Goal: Task Accomplishment & Management: Manage account settings

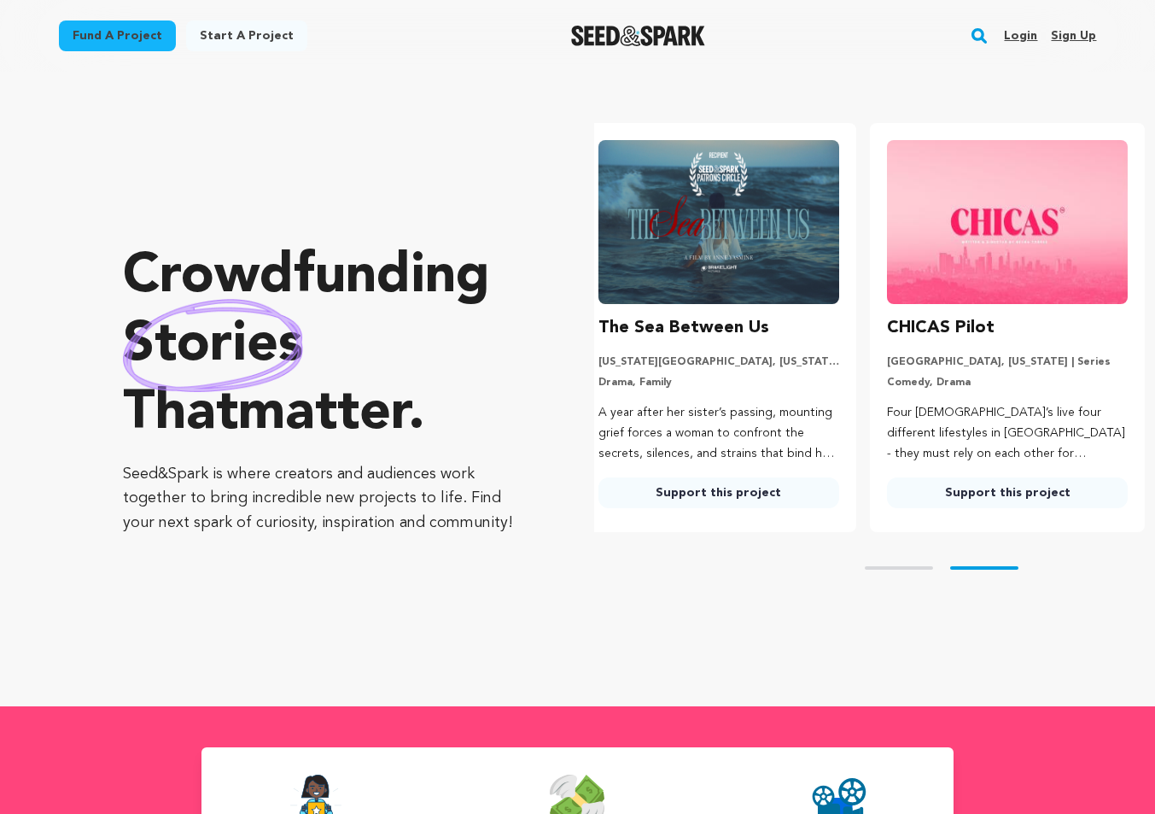
scroll to position [0, 302]
click at [1026, 35] on link "Login" at bounding box center [1020, 35] width 33 height 27
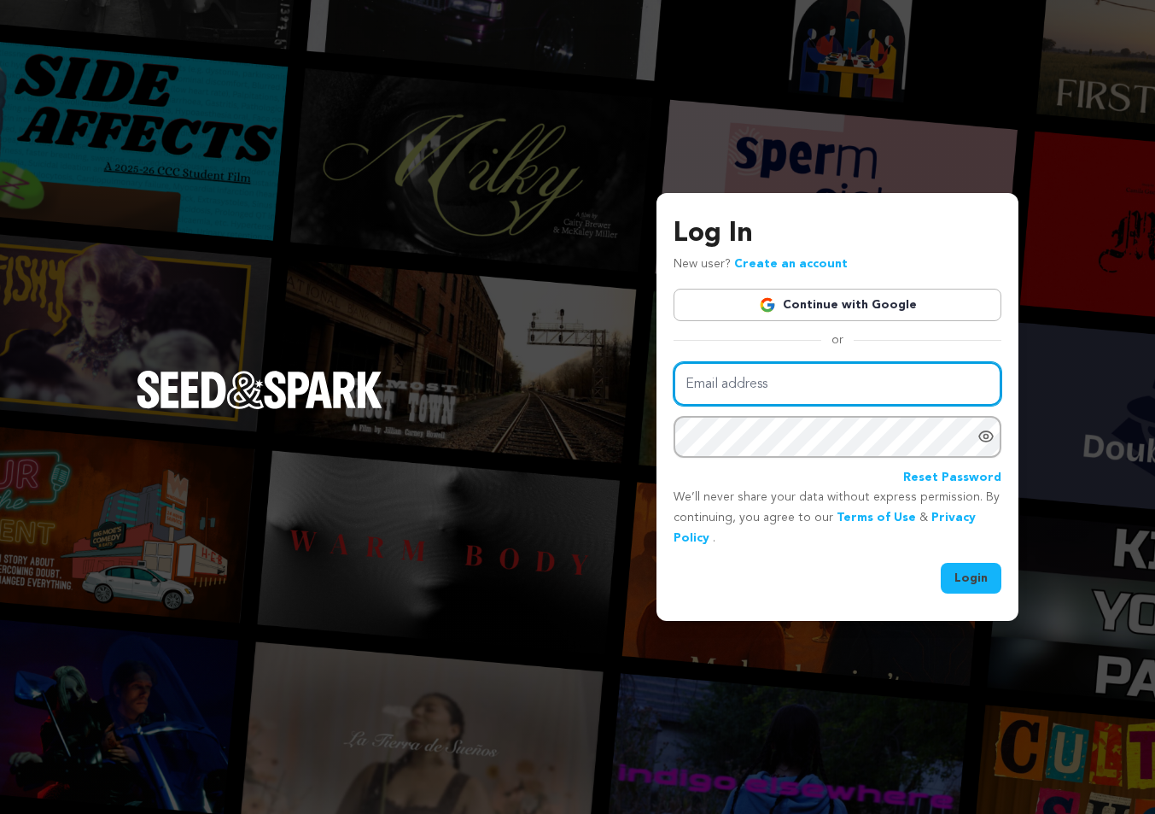
type input "bethamballet@gmail.com"
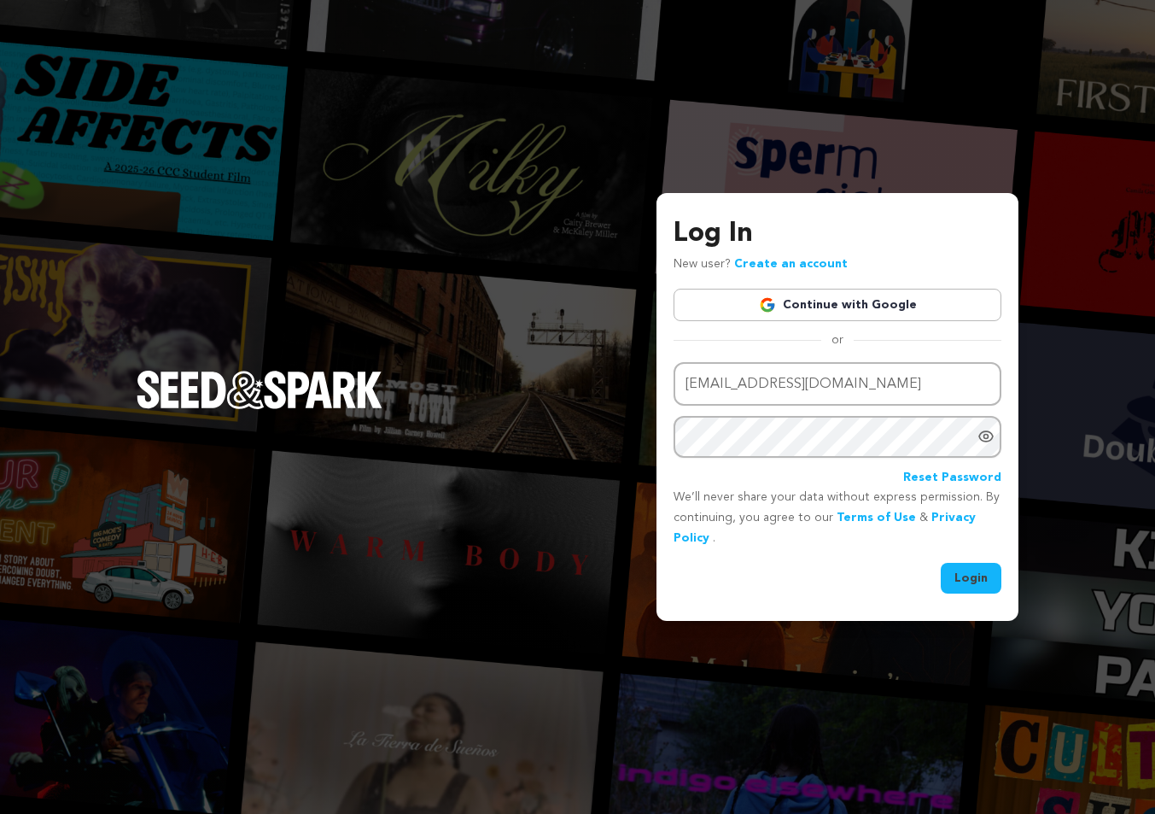
click at [978, 576] on button "Login" at bounding box center [971, 578] width 61 height 31
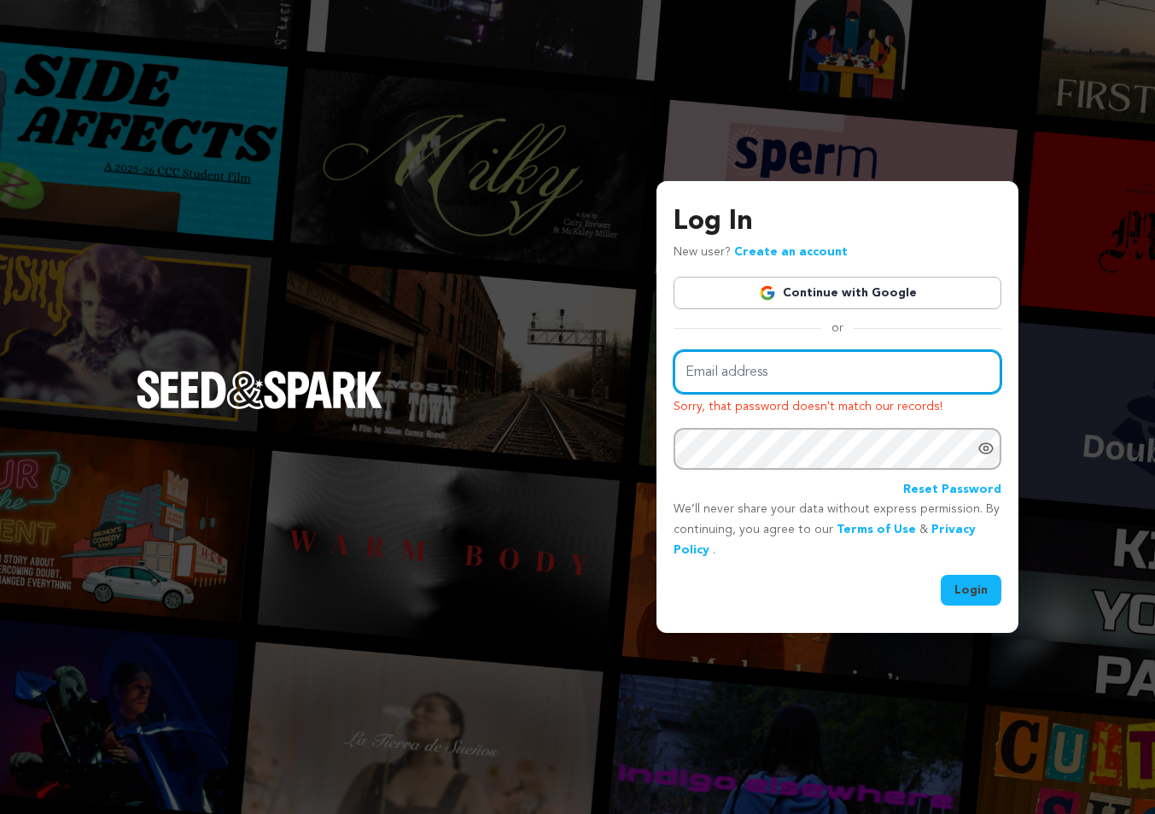
type input "bethamballet@gmail.com"
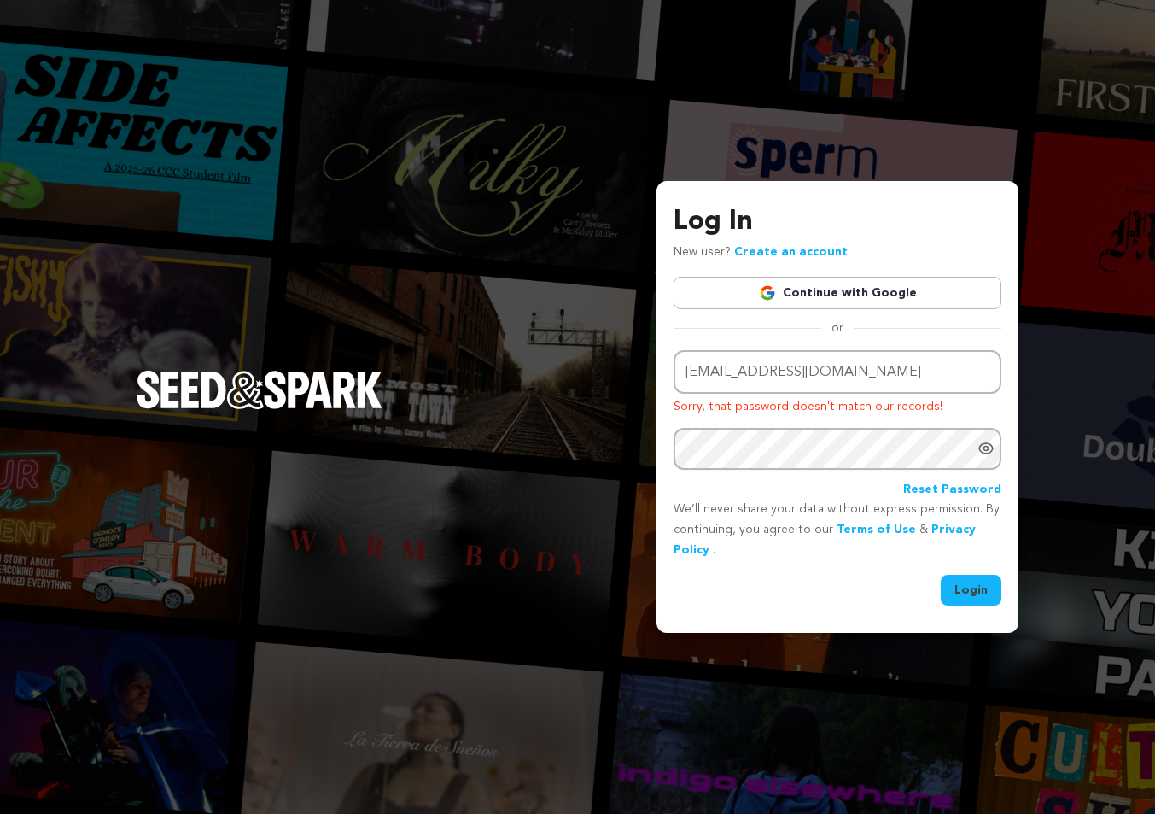
click at [799, 300] on link "Continue with Google" at bounding box center [838, 293] width 328 height 32
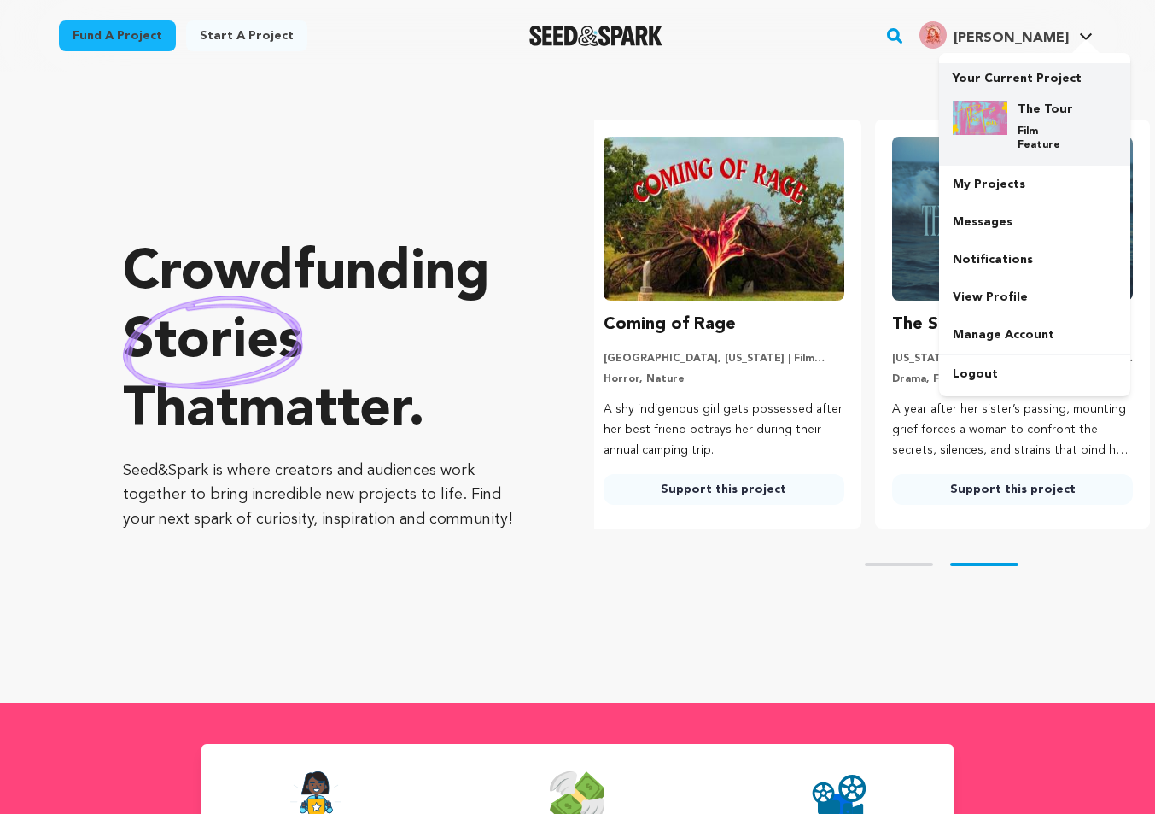
scroll to position [0, 302]
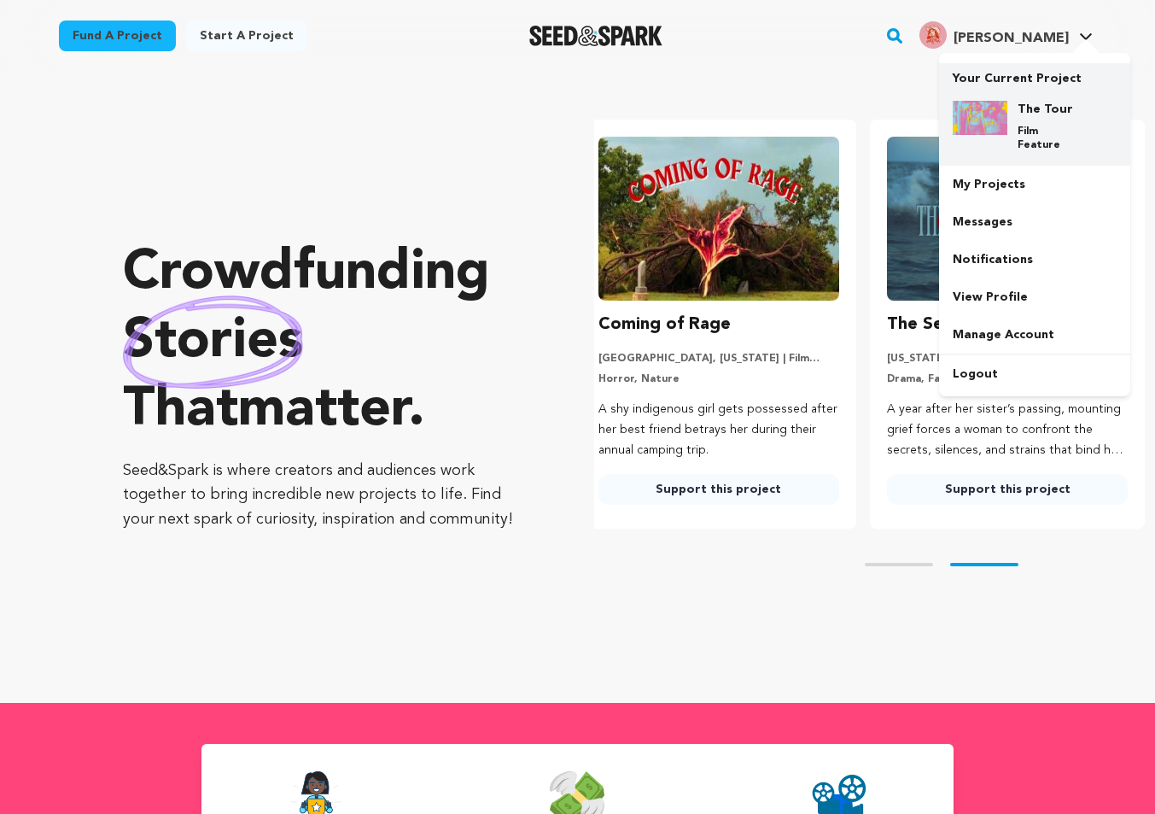
click at [1046, 113] on h4 "The Tour" at bounding box center [1048, 109] width 61 height 17
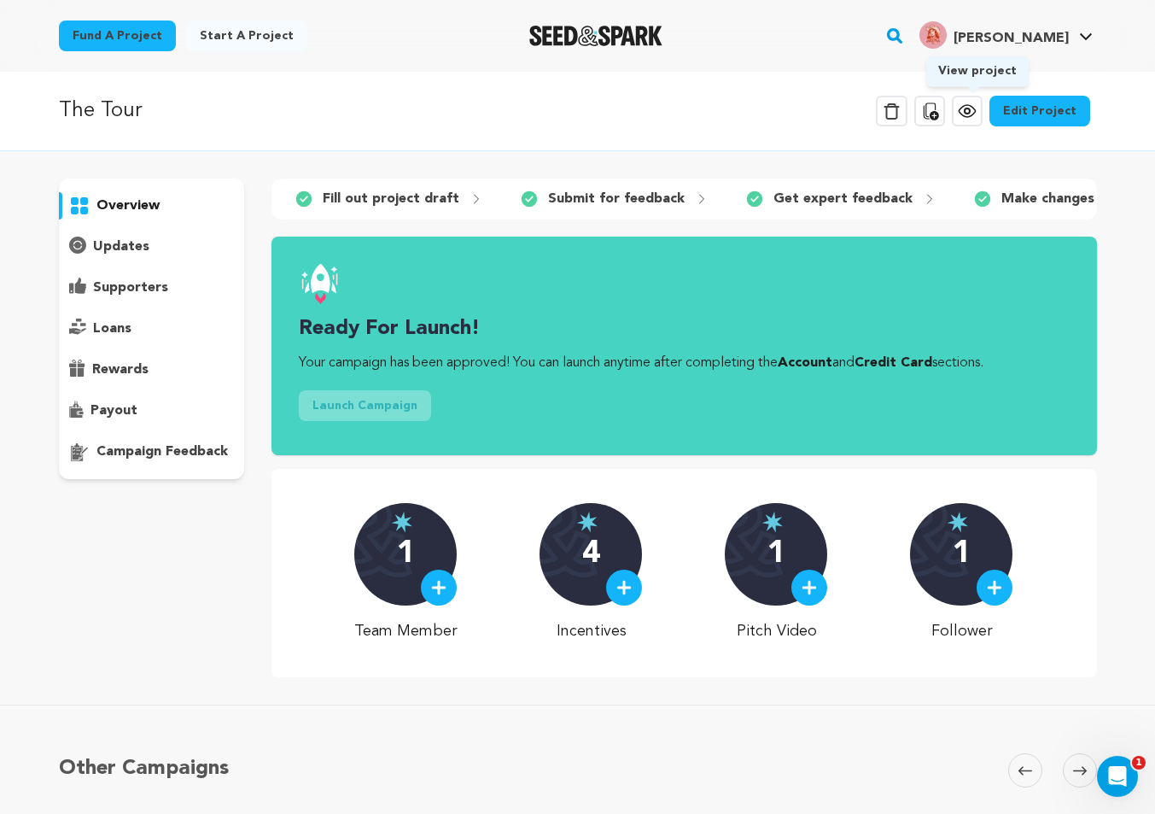
click at [970, 112] on icon at bounding box center [967, 110] width 5 height 5
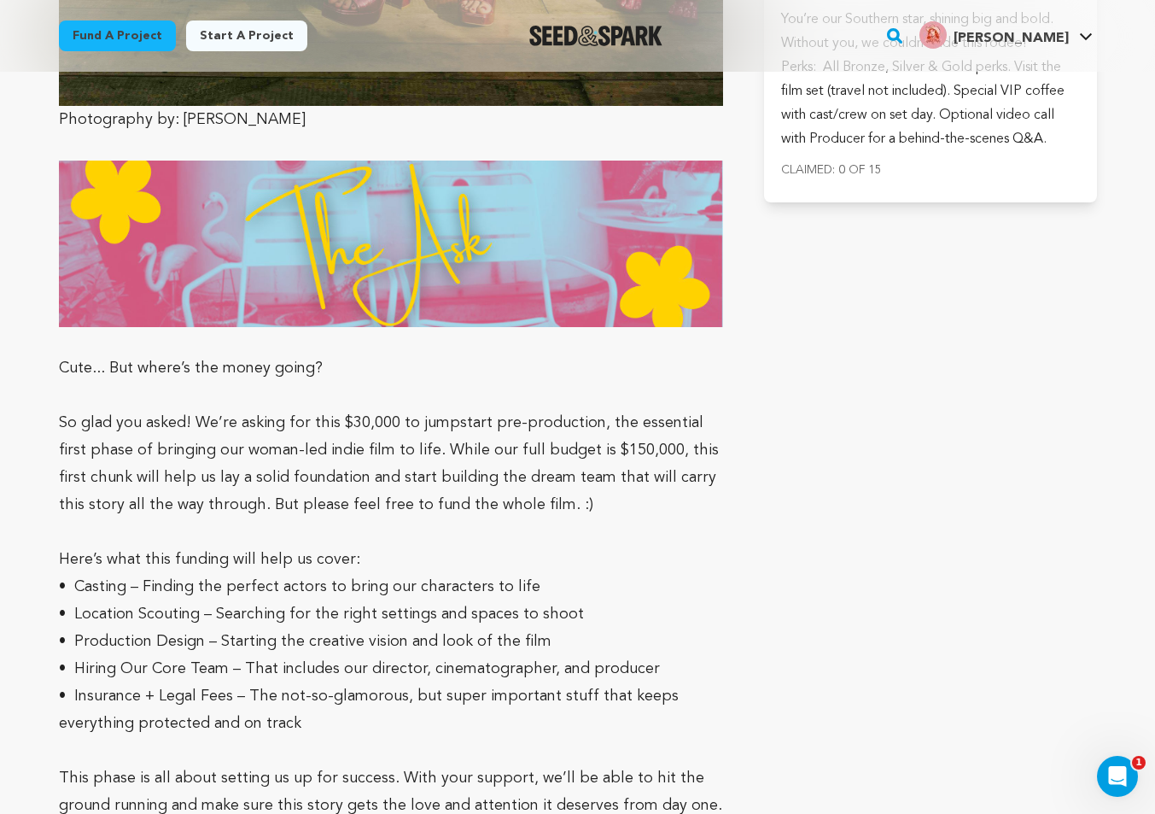
scroll to position [3609, 0]
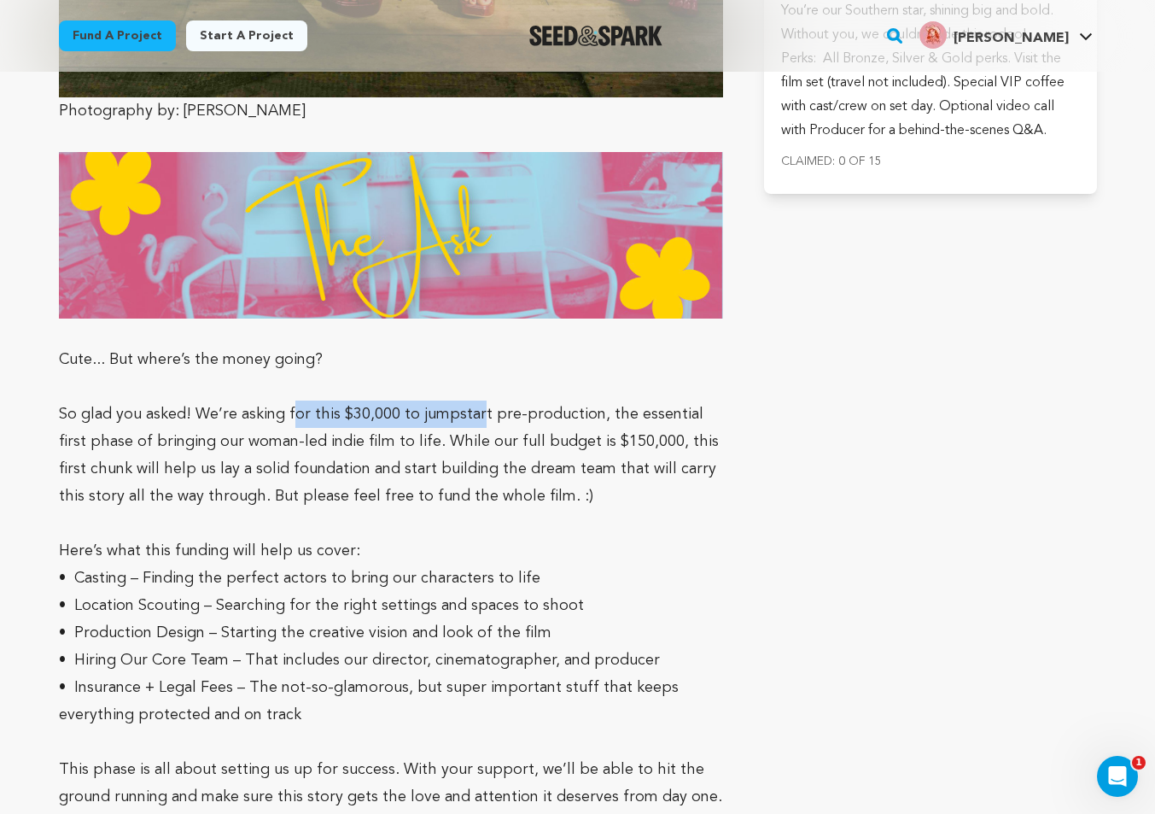
drag, startPoint x: 291, startPoint y: 412, endPoint x: 475, endPoint y: 423, distance: 184.7
click at [475, 423] on p "So glad you asked! We’re asking for this $30,000 to jumpstart pre-production, t…" at bounding box center [391, 454] width 665 height 109
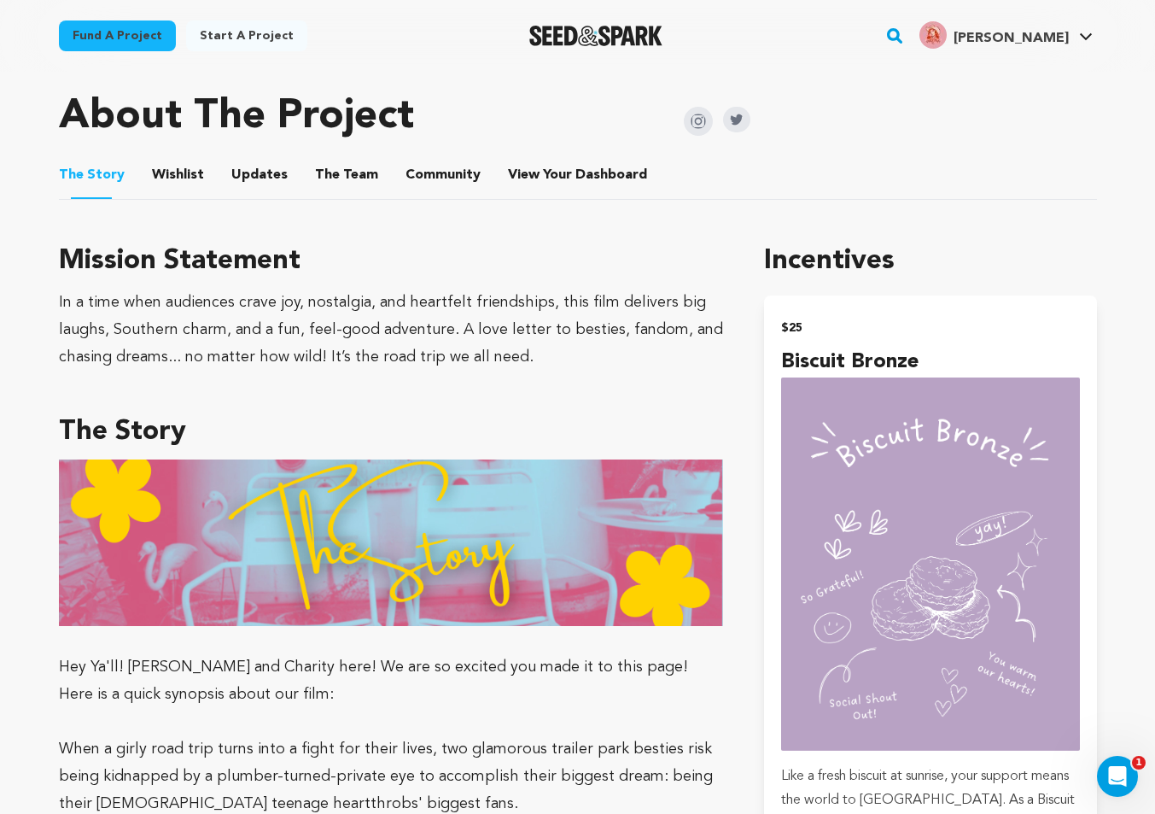
scroll to position [752, 0]
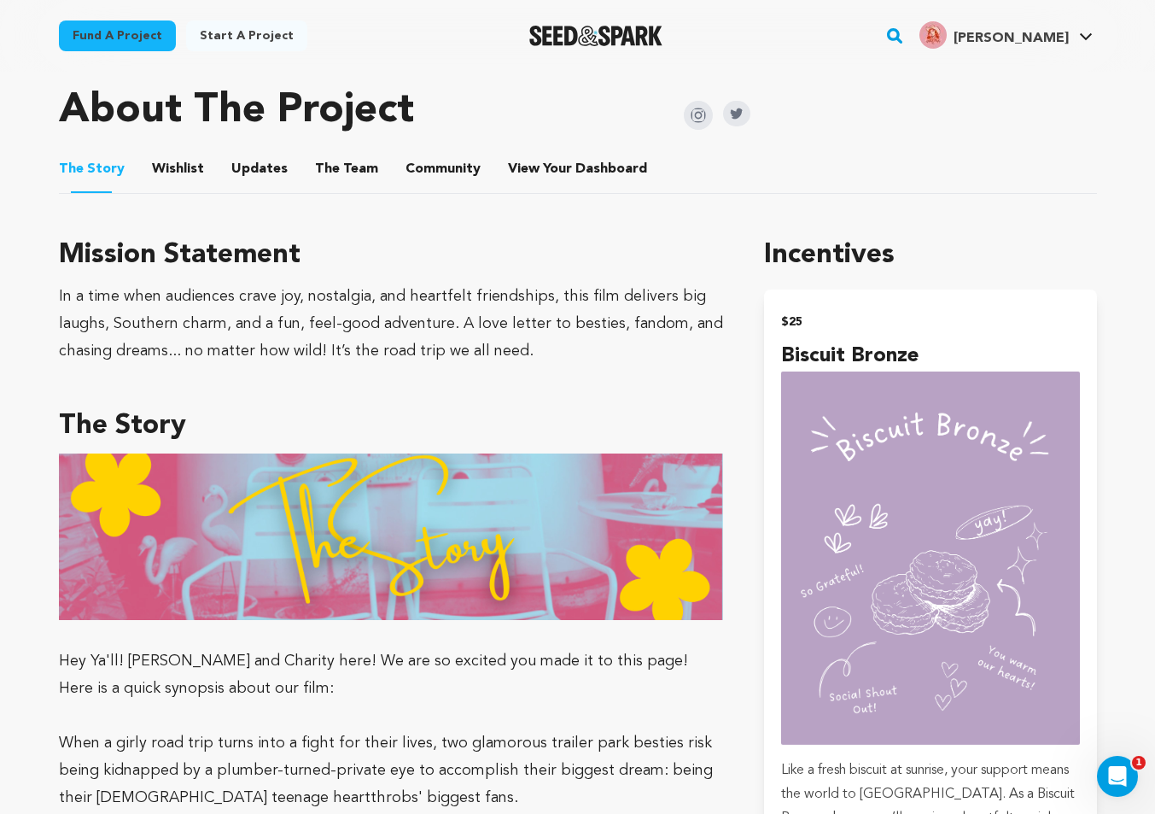
click at [167, 166] on button "Wishlist" at bounding box center [177, 172] width 41 height 41
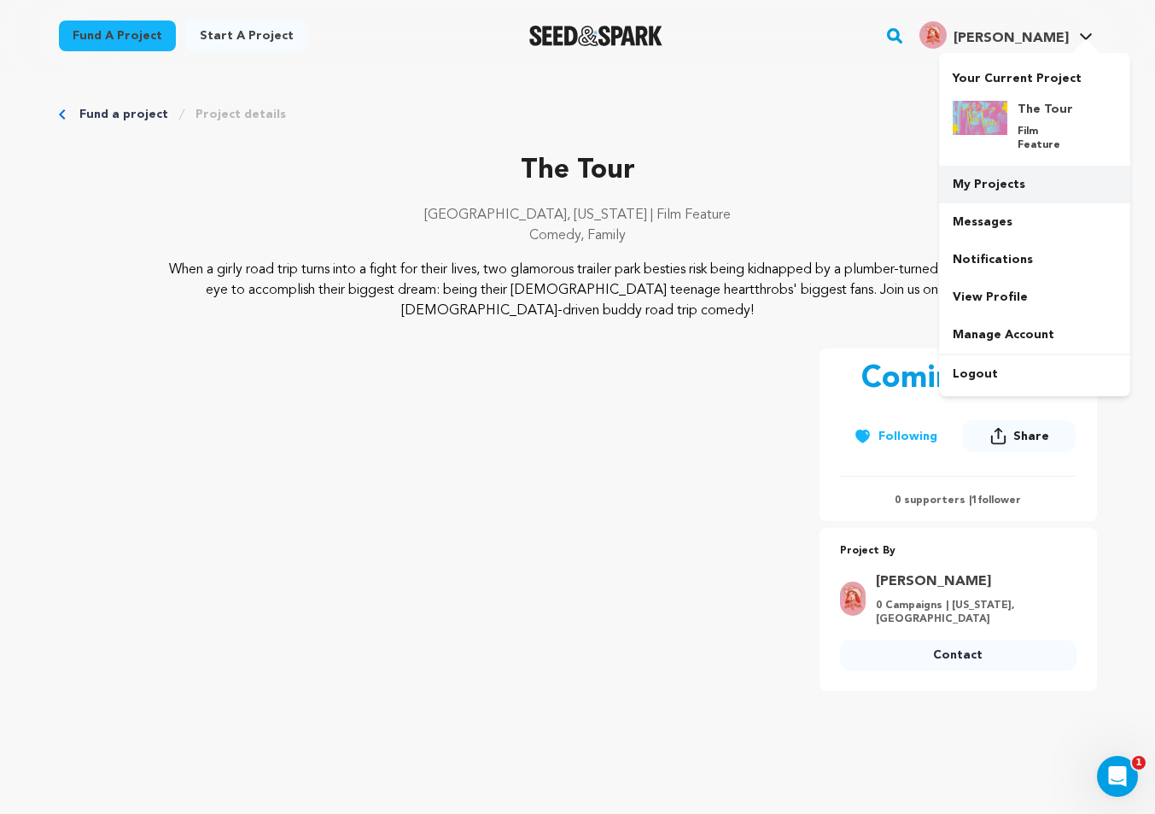
click at [1033, 171] on link "My Projects" at bounding box center [1034, 185] width 191 height 38
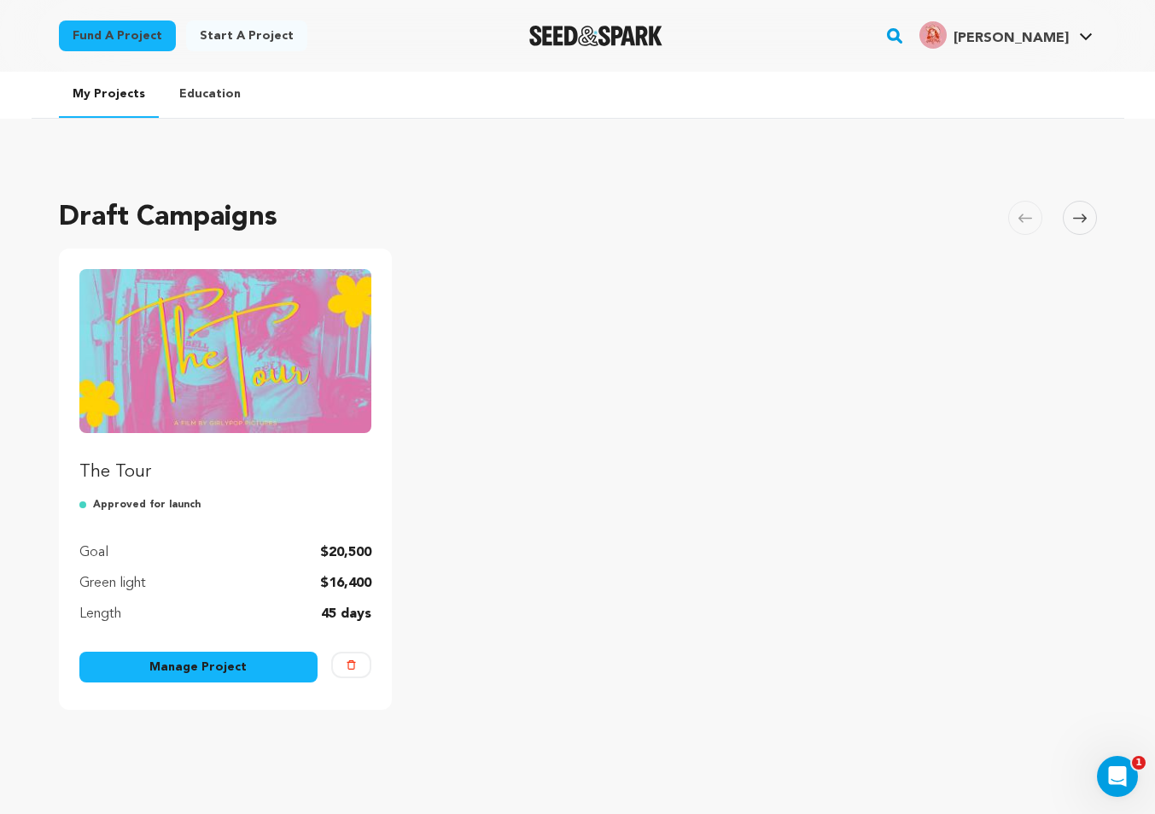
click at [243, 664] on link "Manage Project" at bounding box center [198, 666] width 239 height 31
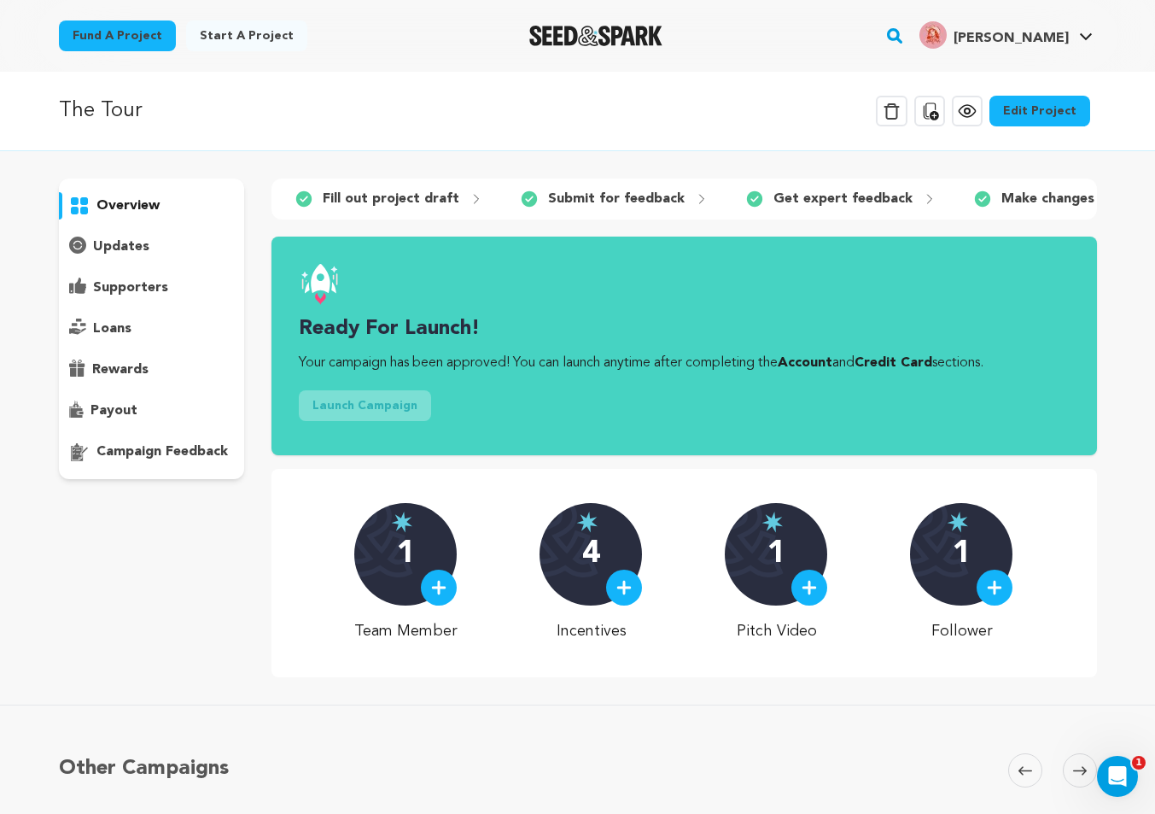
click at [118, 369] on p "rewards" at bounding box center [120, 369] width 56 height 20
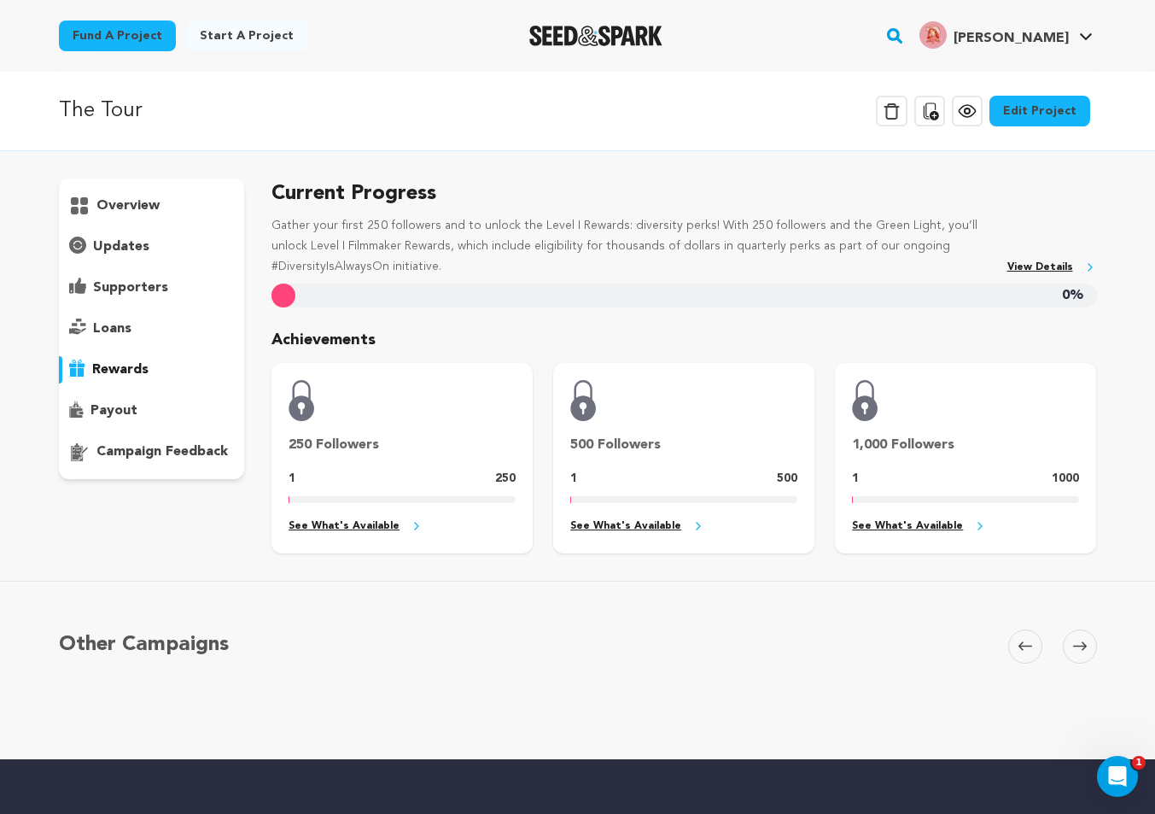
click at [115, 320] on p "loans" at bounding box center [112, 328] width 38 height 20
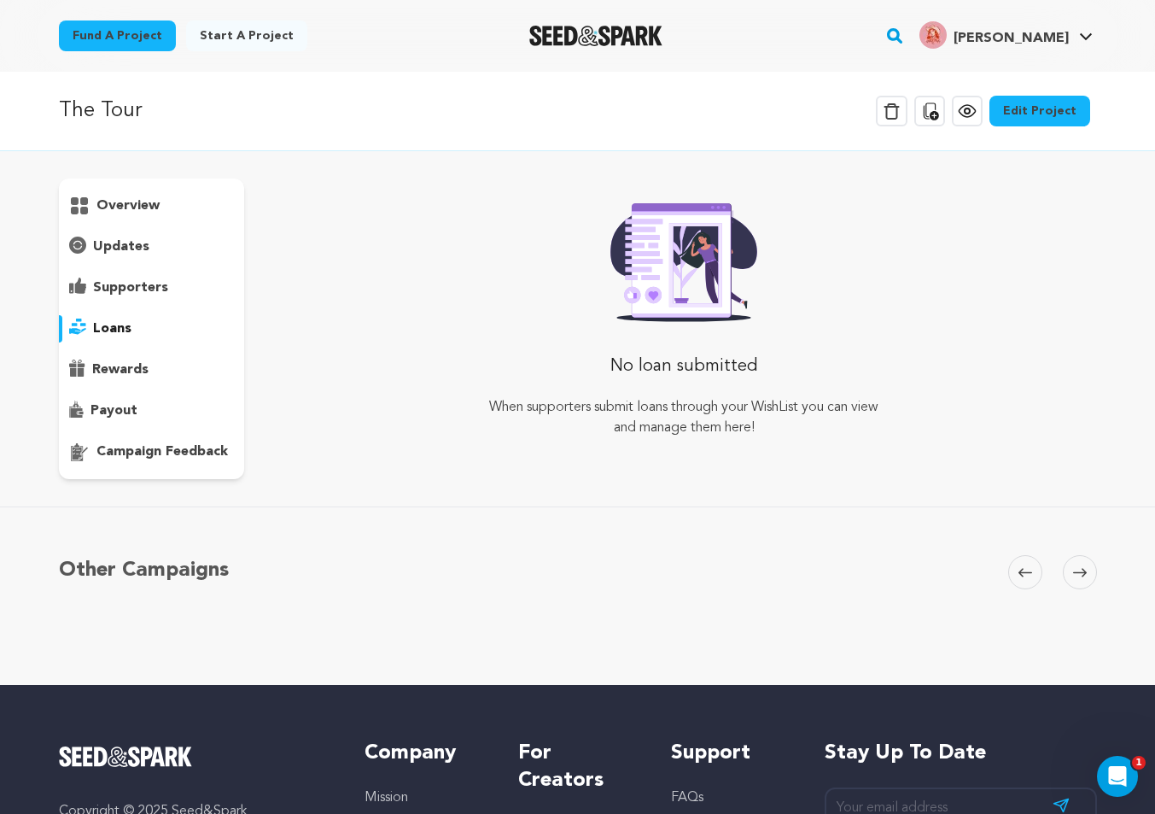
click at [124, 289] on p "supporters" at bounding box center [130, 287] width 75 height 20
click at [112, 330] on p "loans" at bounding box center [112, 328] width 38 height 20
click at [145, 278] on p "supporters" at bounding box center [130, 287] width 75 height 20
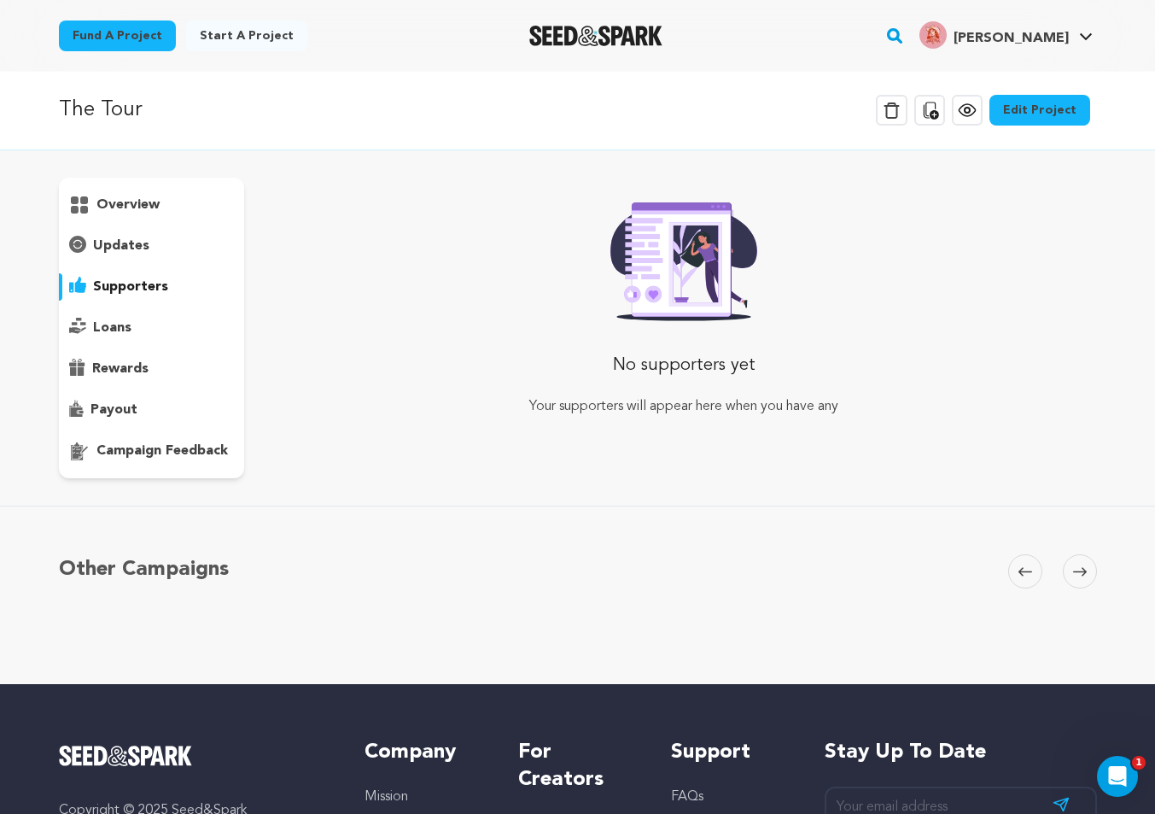
click at [127, 247] on p "updates" at bounding box center [121, 246] width 56 height 20
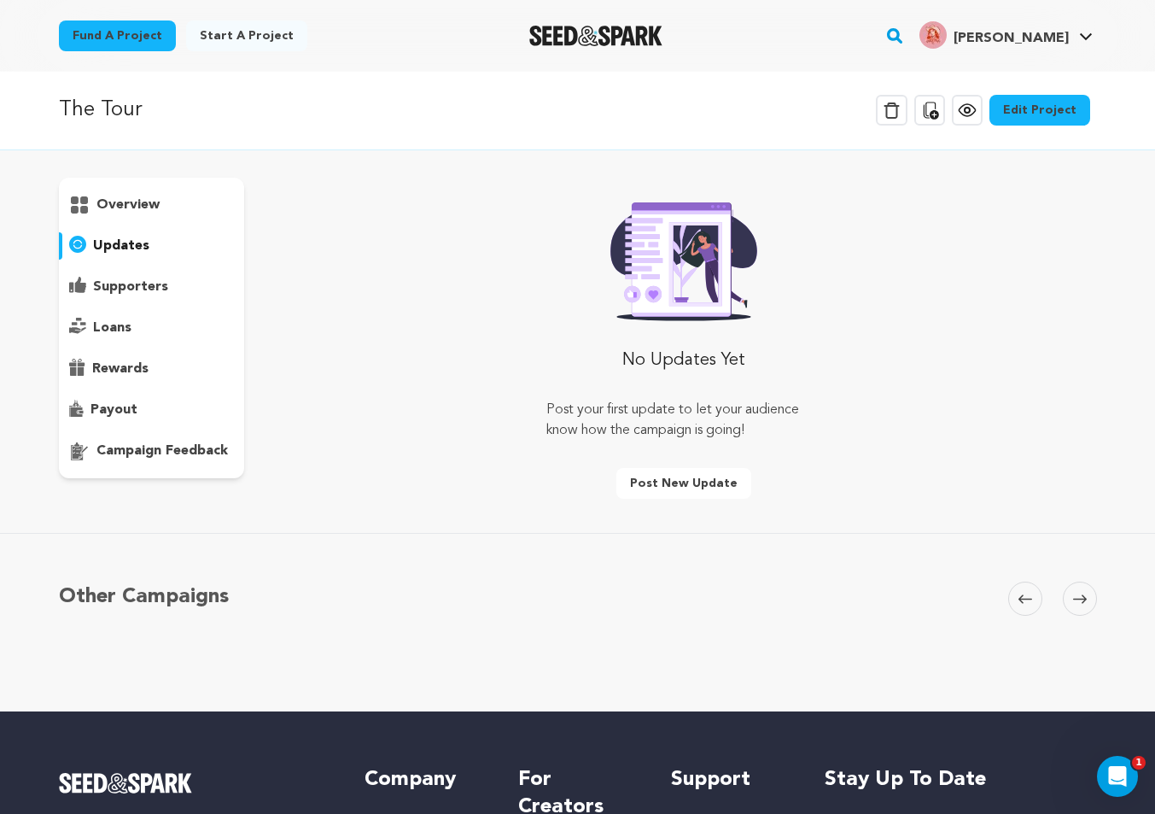
click at [108, 209] on p "overview" at bounding box center [127, 205] width 63 height 20
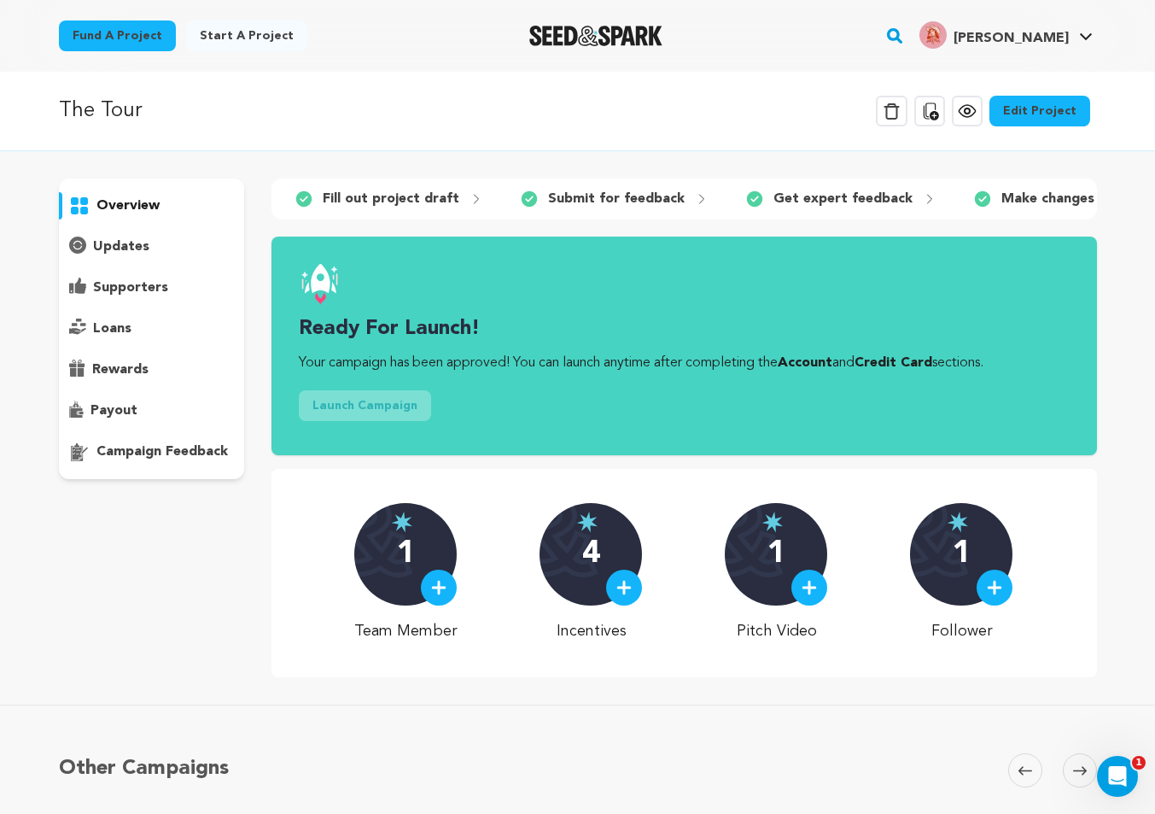
click at [129, 209] on p "overview" at bounding box center [127, 205] width 63 height 20
click at [125, 247] on p "updates" at bounding box center [121, 246] width 56 height 20
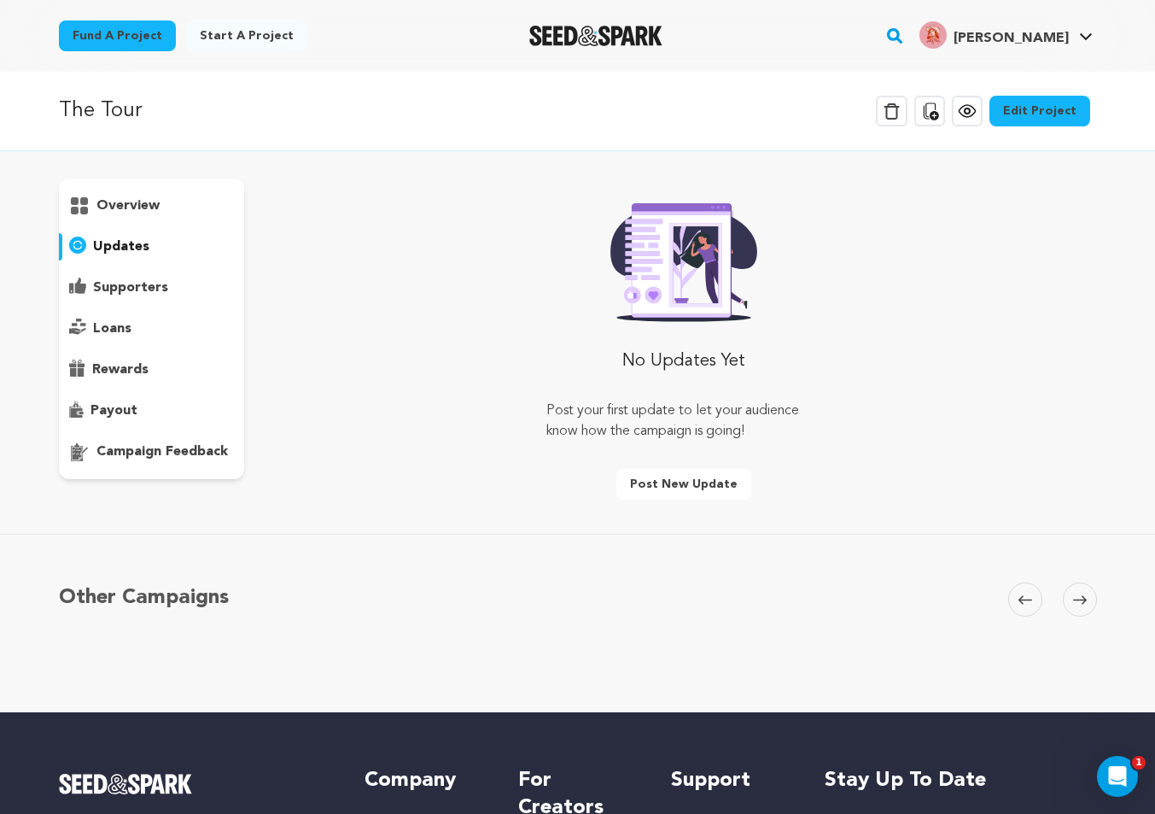
click at [143, 211] on p "overview" at bounding box center [127, 205] width 63 height 20
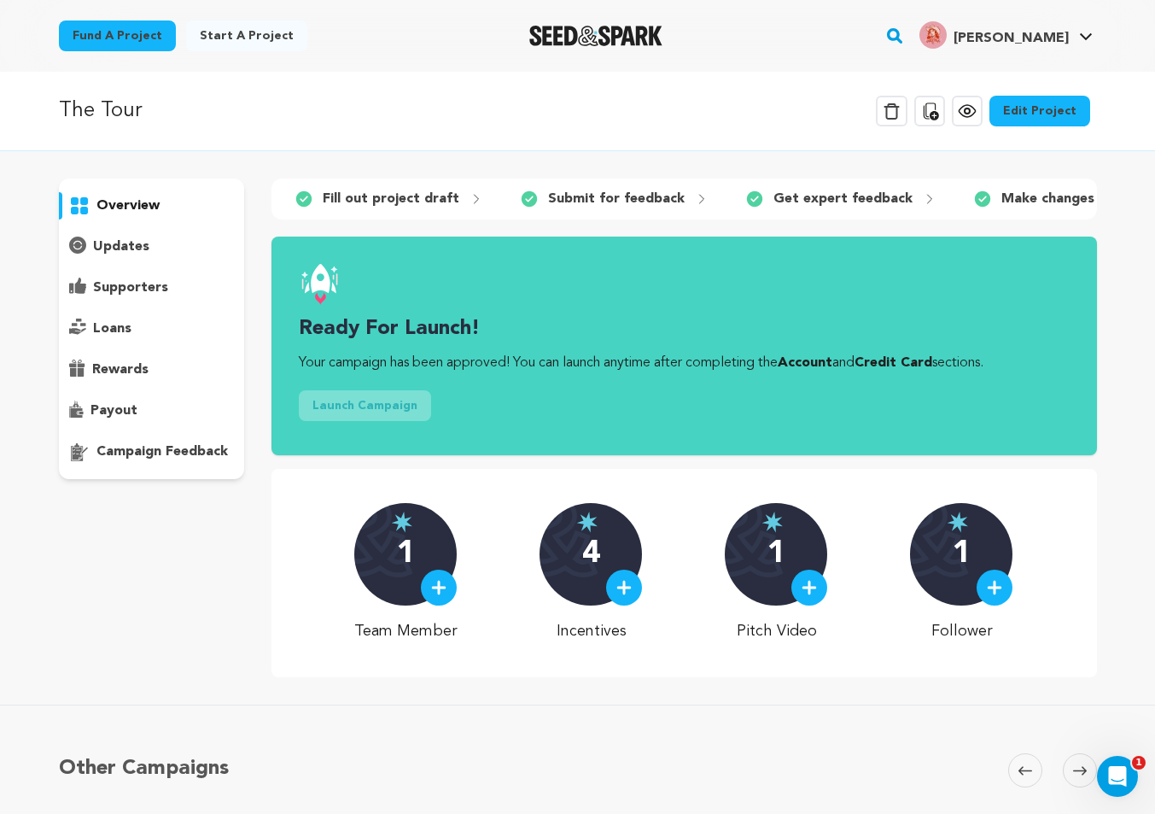
click at [1049, 106] on link "Edit Project" at bounding box center [1039, 111] width 101 height 31
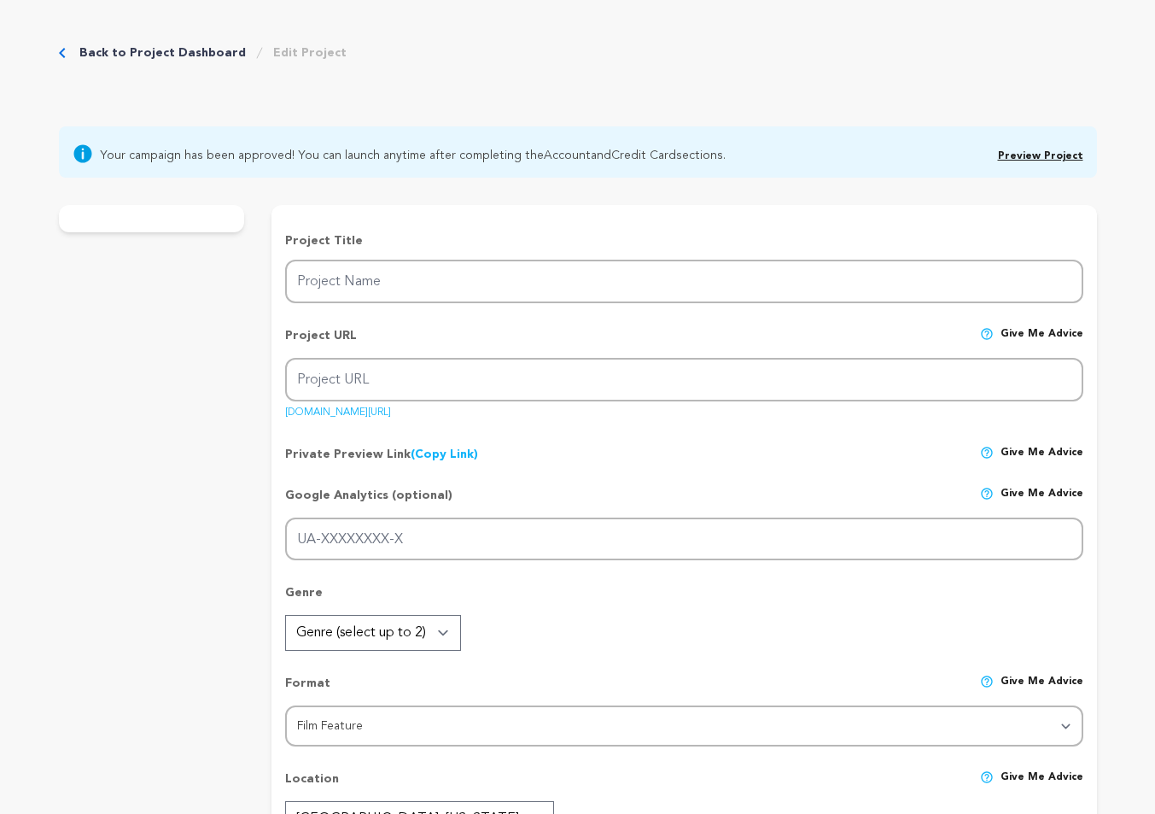
type input "The Tour"
type input "the-tour"
type input "When two glamorous trailer park besties hit the road to meet their 90s boyband …"
type textarea "When a girly road trip turns into a fight for their lives, two glamorous traile…"
type textarea "In a time when audiences crave joy, nostalgia, and heartfelt friendships, this …"
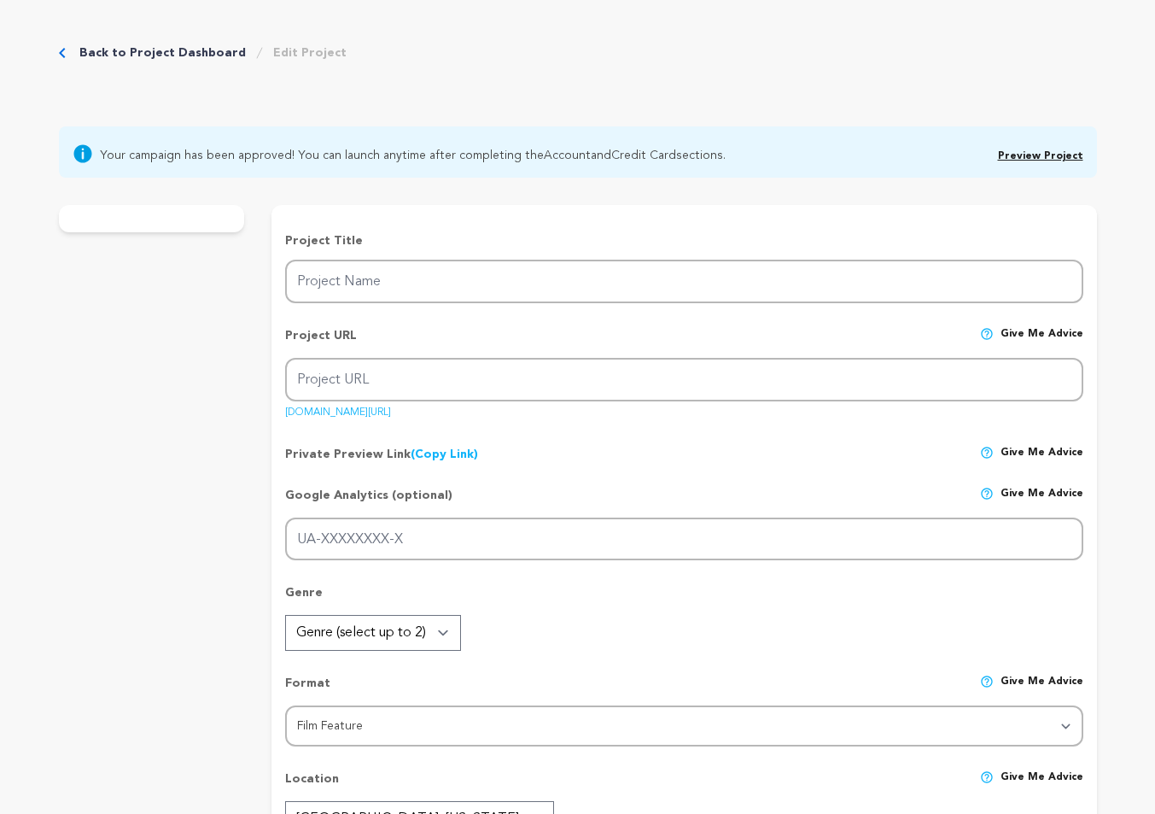
radio input "true"
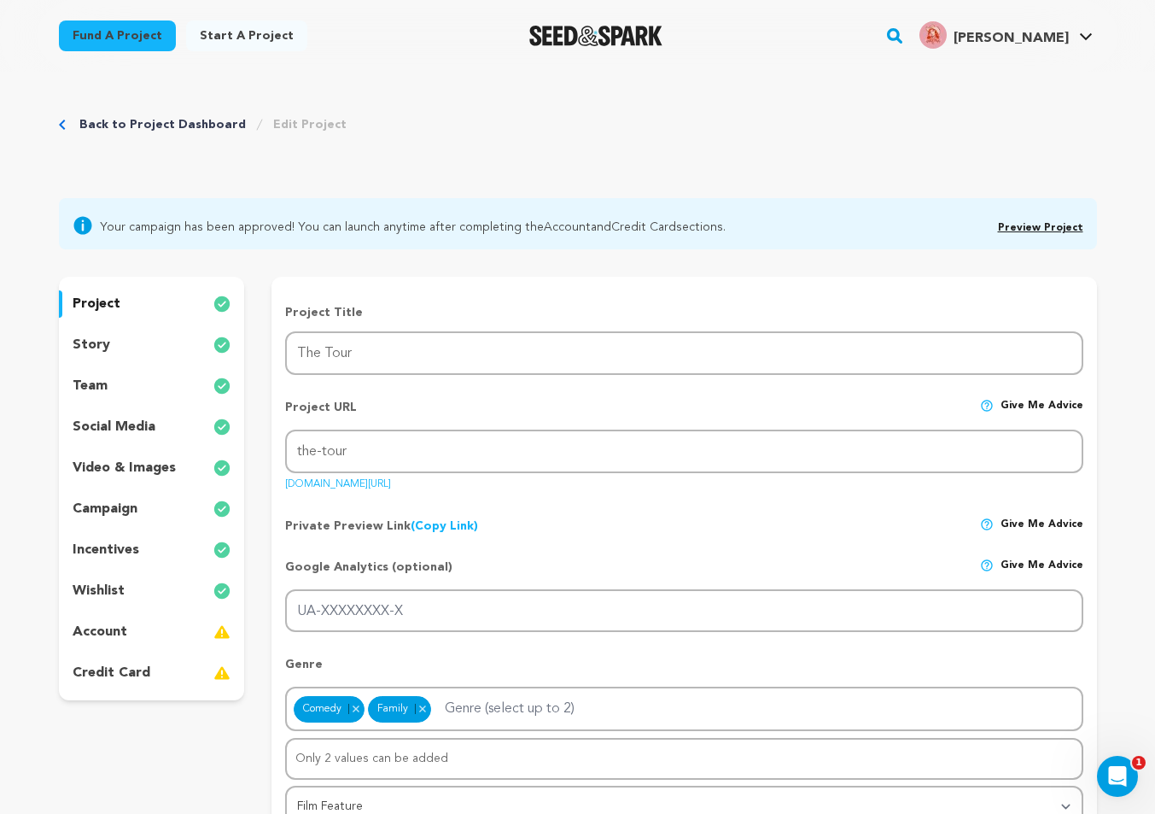
click at [116, 549] on p "incentives" at bounding box center [106, 550] width 67 height 20
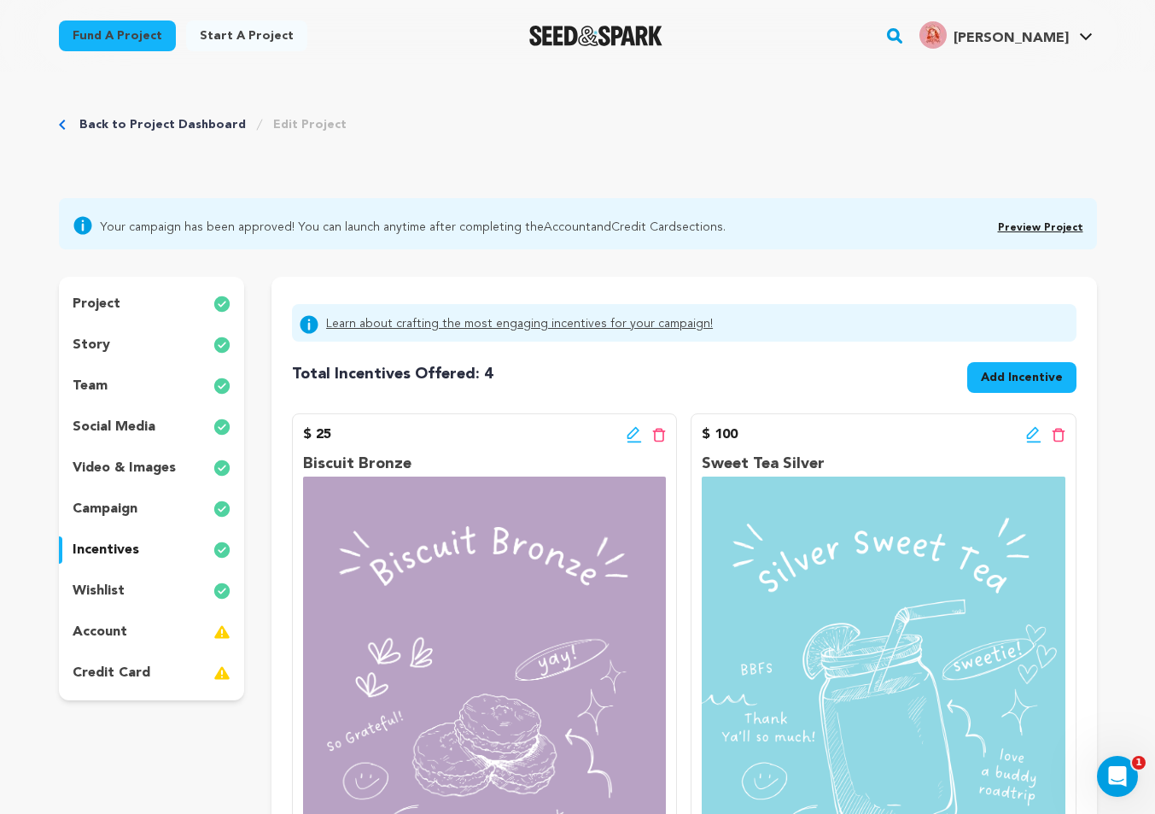
click at [120, 572] on div "project story team social media video & images campaign incentives wishlist acc…" at bounding box center [152, 488] width 186 height 423
click at [121, 587] on p "wishlist" at bounding box center [99, 590] width 52 height 20
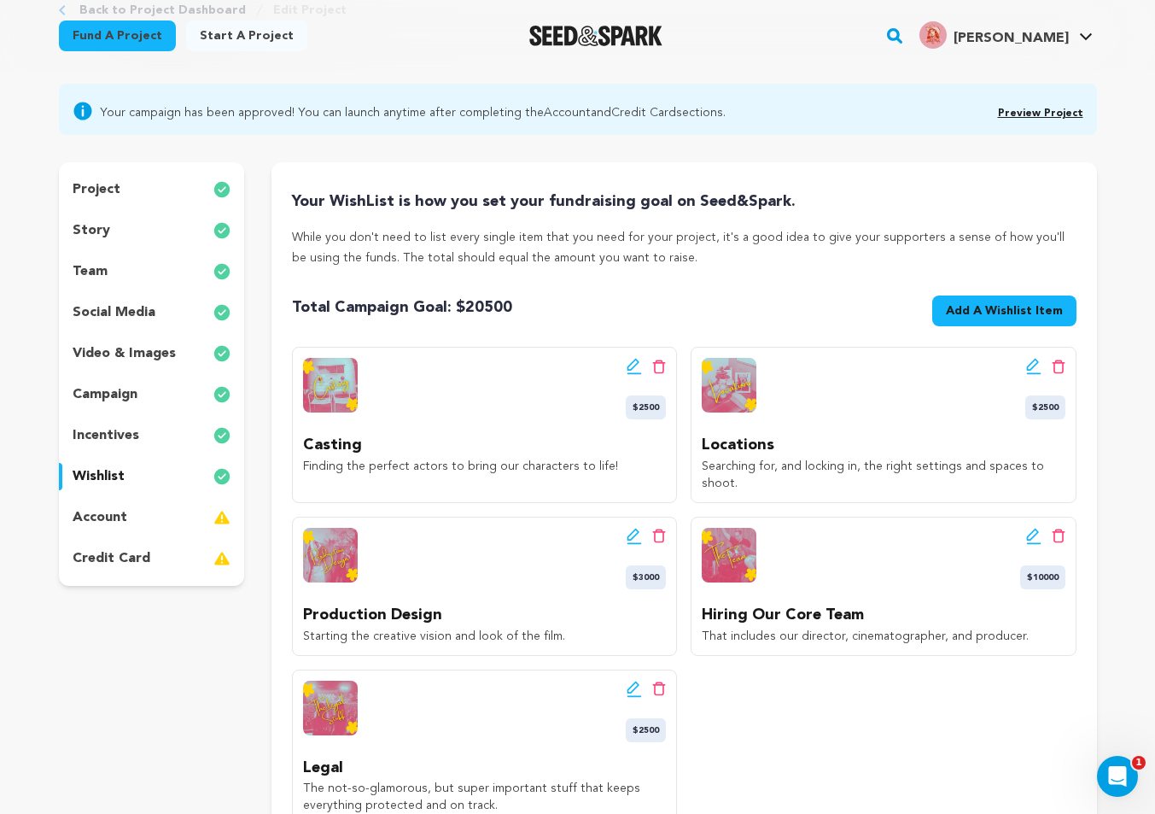
scroll to position [121, 0]
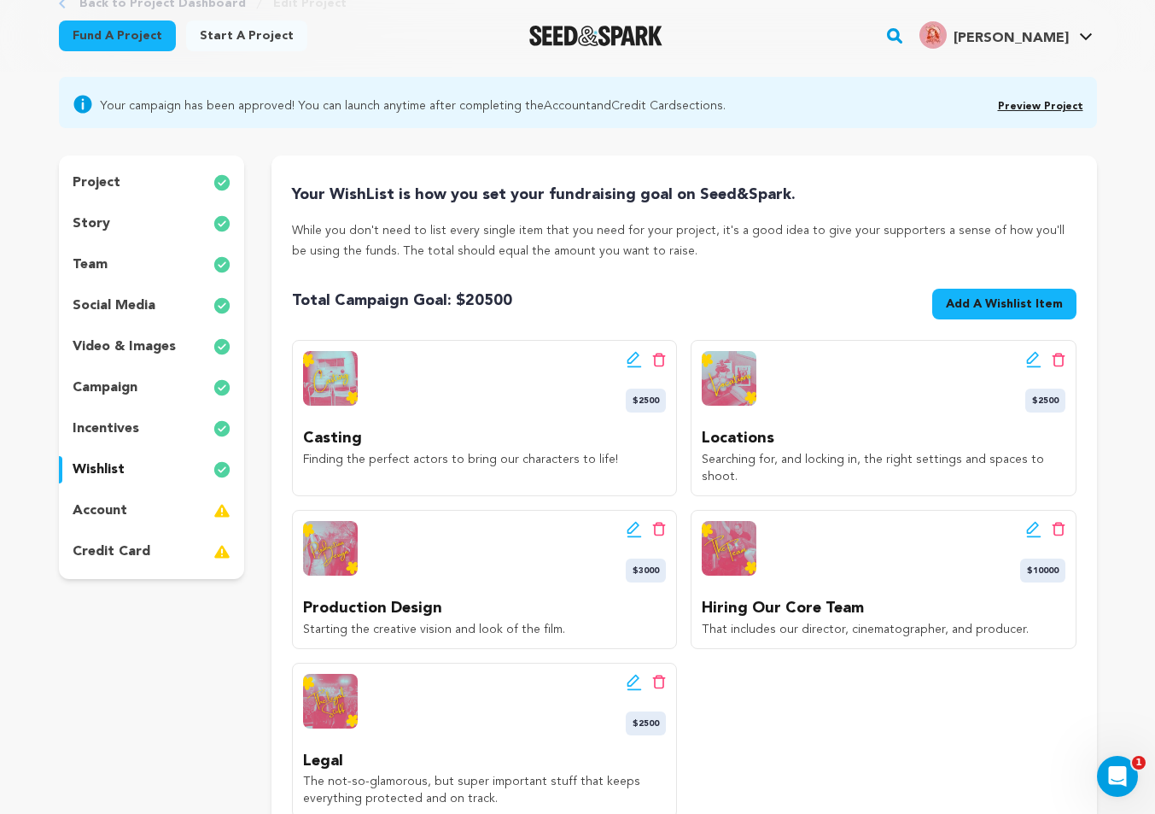
click at [638, 362] on icon at bounding box center [634, 359] width 15 height 17
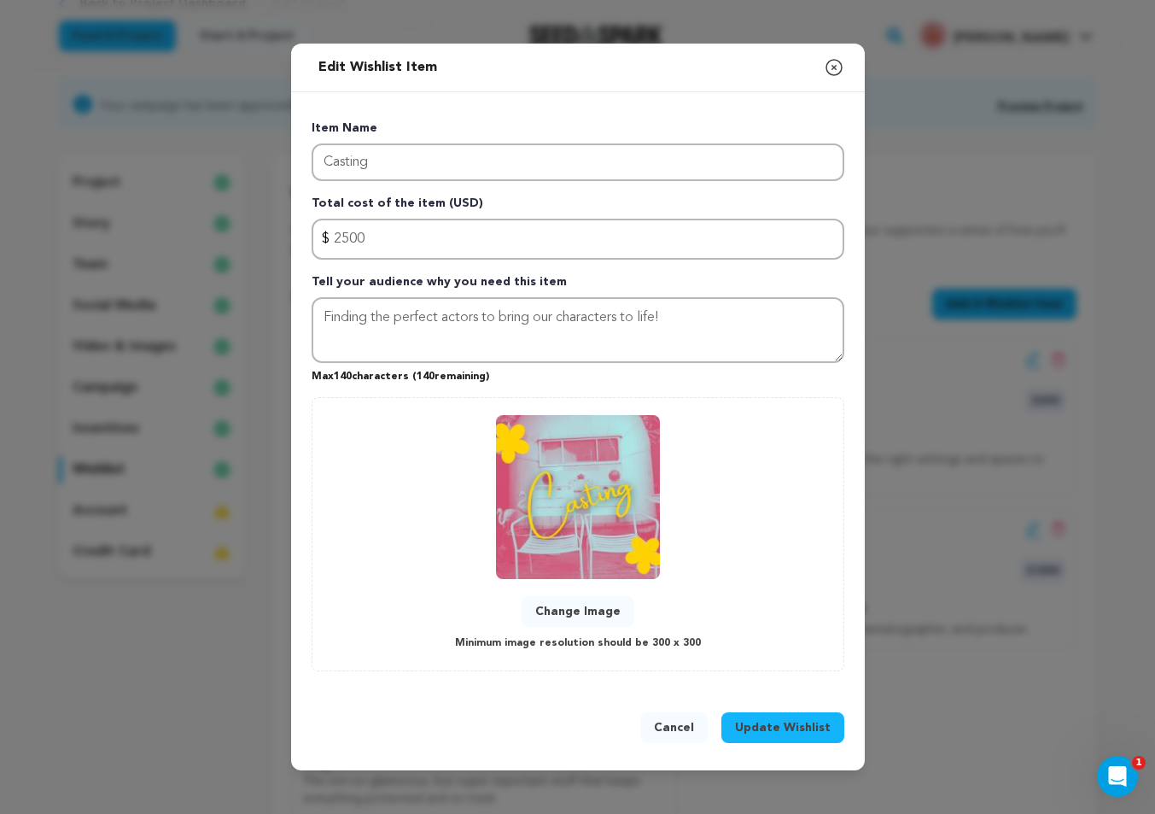
click at [578, 615] on button "Change Image" at bounding box center [578, 611] width 113 height 31
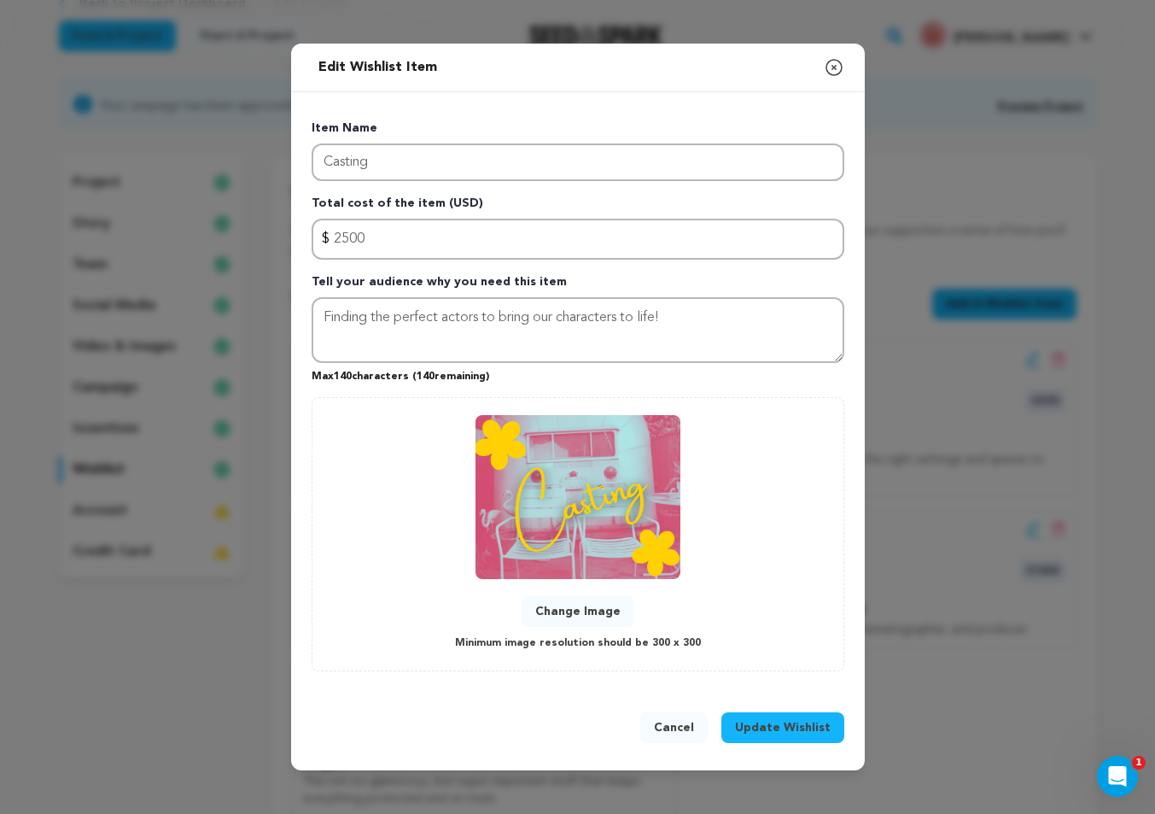
click at [819, 727] on span "Update Wishlist" at bounding box center [783, 727] width 96 height 17
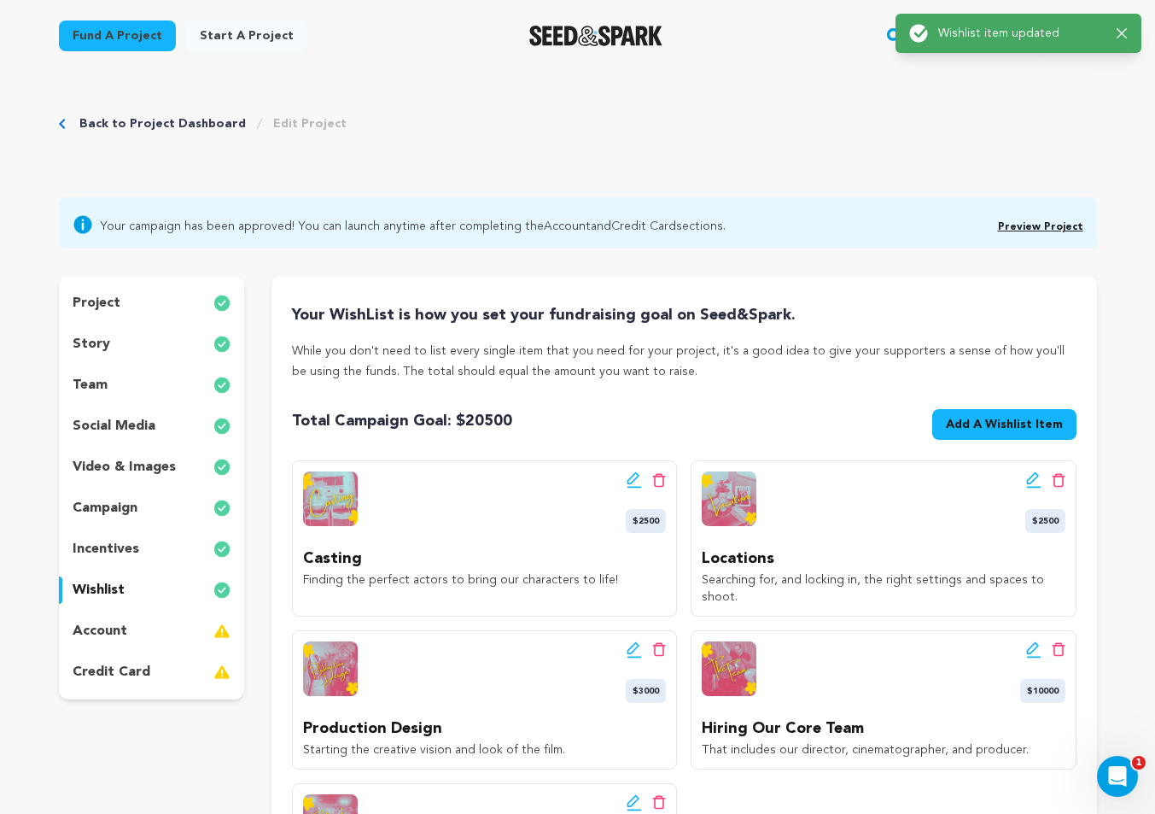
scroll to position [0, 0]
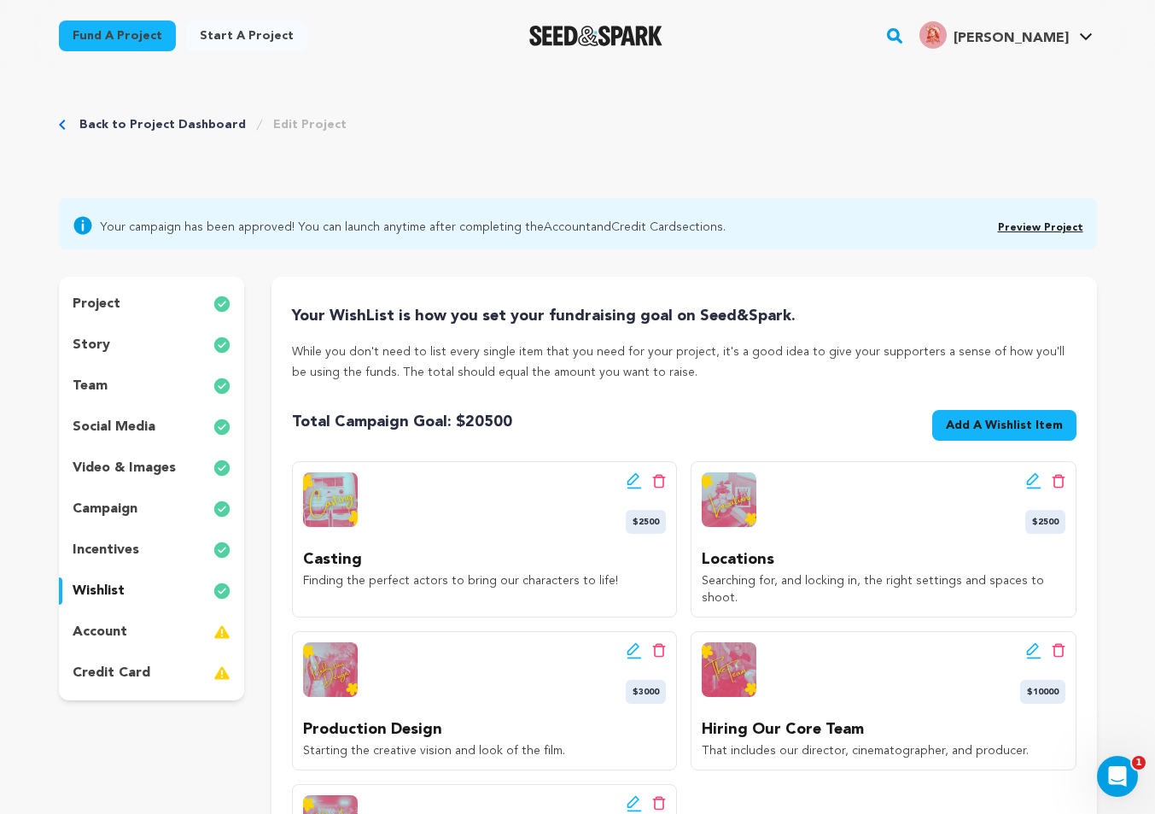
drag, startPoint x: 1033, startPoint y: 226, endPoint x: 604, endPoint y: 17, distance: 477.6
click at [0, 0] on main "Success: Info: Warning: Error: Wishlist item updated Close notification" at bounding box center [577, 812] width 1155 height 1624
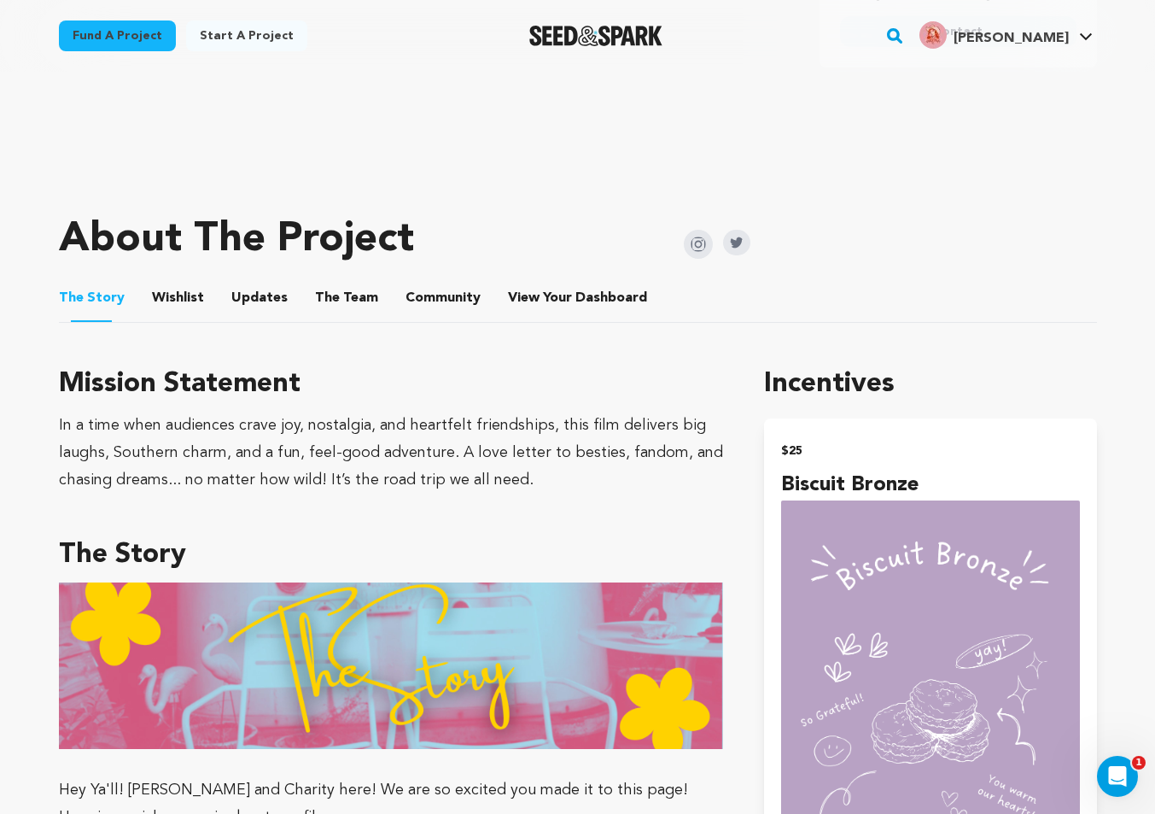
scroll to position [629, 0]
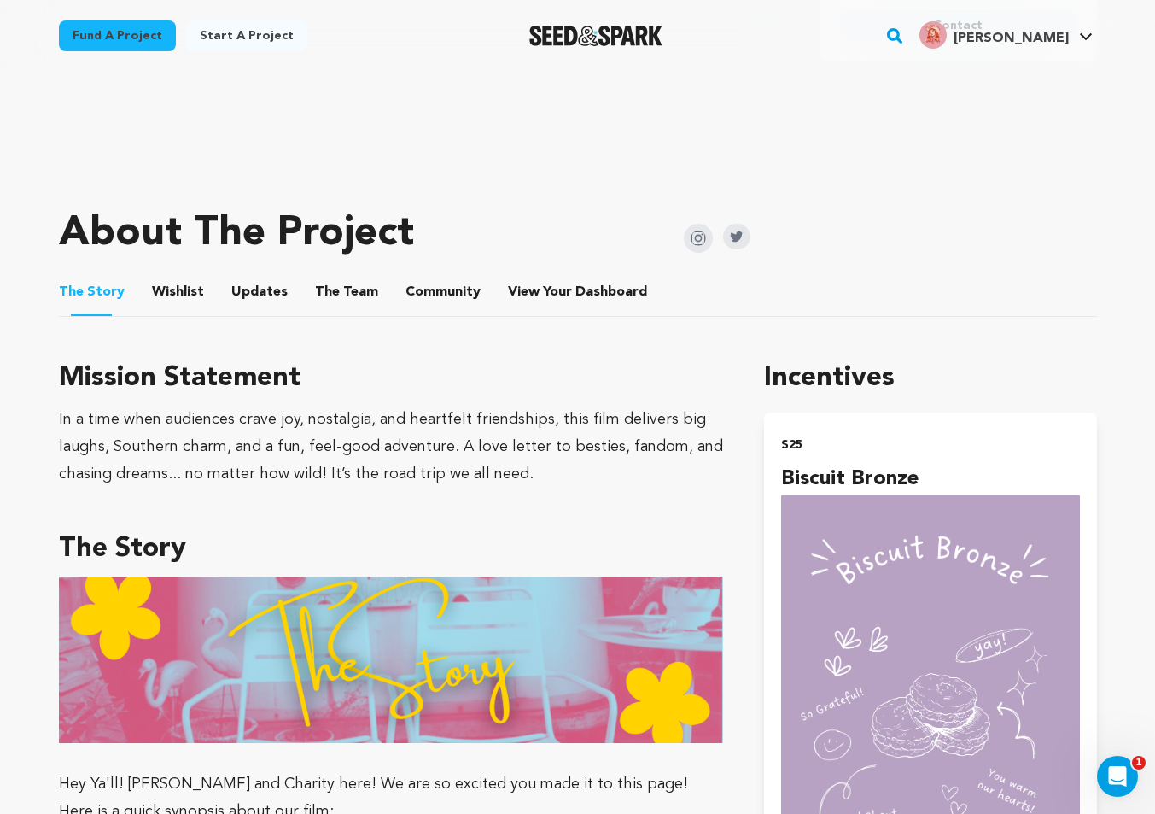
click at [199, 296] on ul "The Story The Story Wishlist Wishlist Updates Updates The Team The Team Communi…" at bounding box center [578, 292] width 1038 height 49
click at [182, 294] on button "Wishlist" at bounding box center [177, 295] width 41 height 41
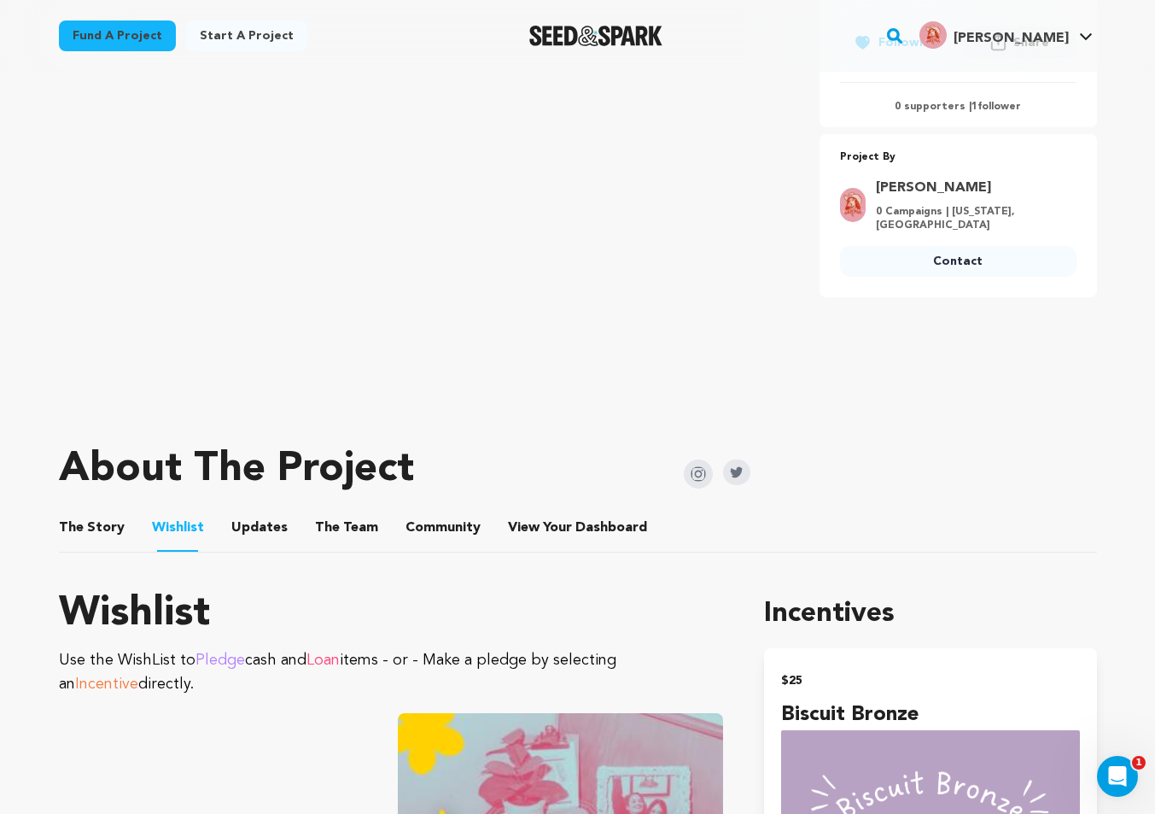
scroll to position [427, 0]
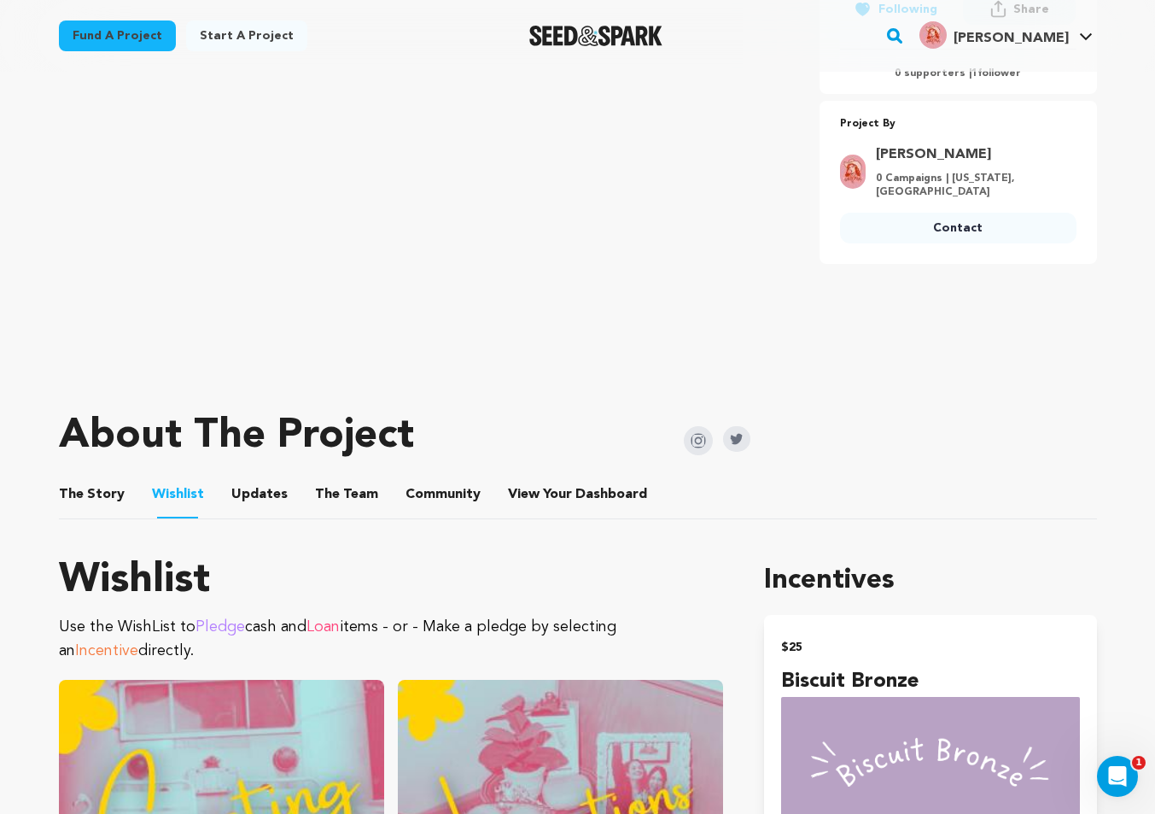
click at [91, 487] on button "The Story" at bounding box center [91, 497] width 41 height 41
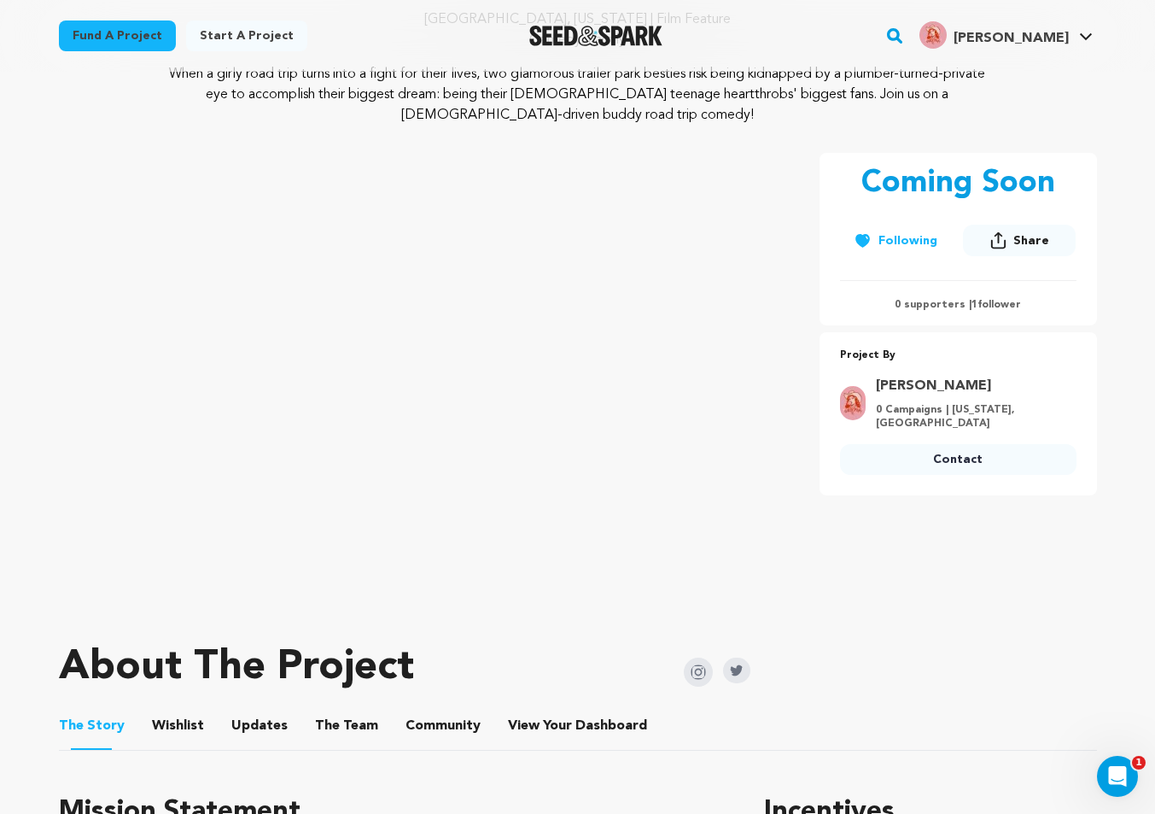
scroll to position [203, 0]
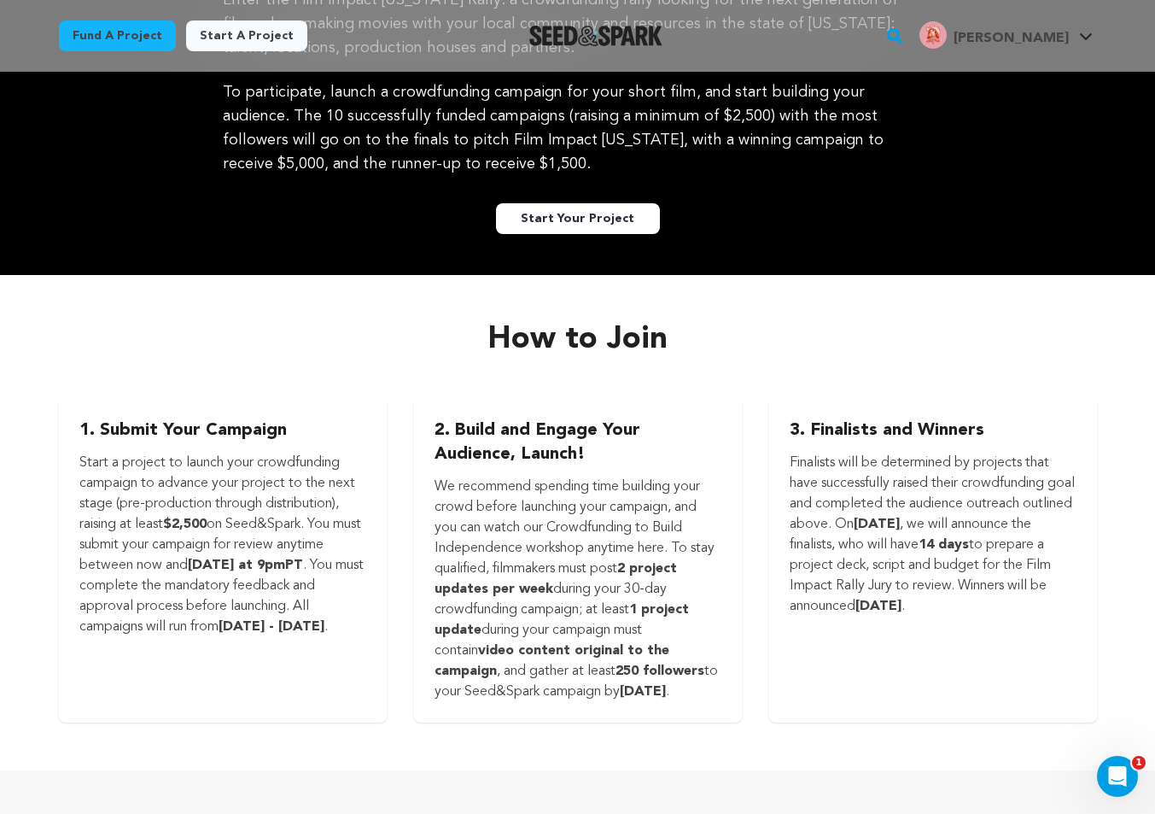
scroll to position [2095, 0]
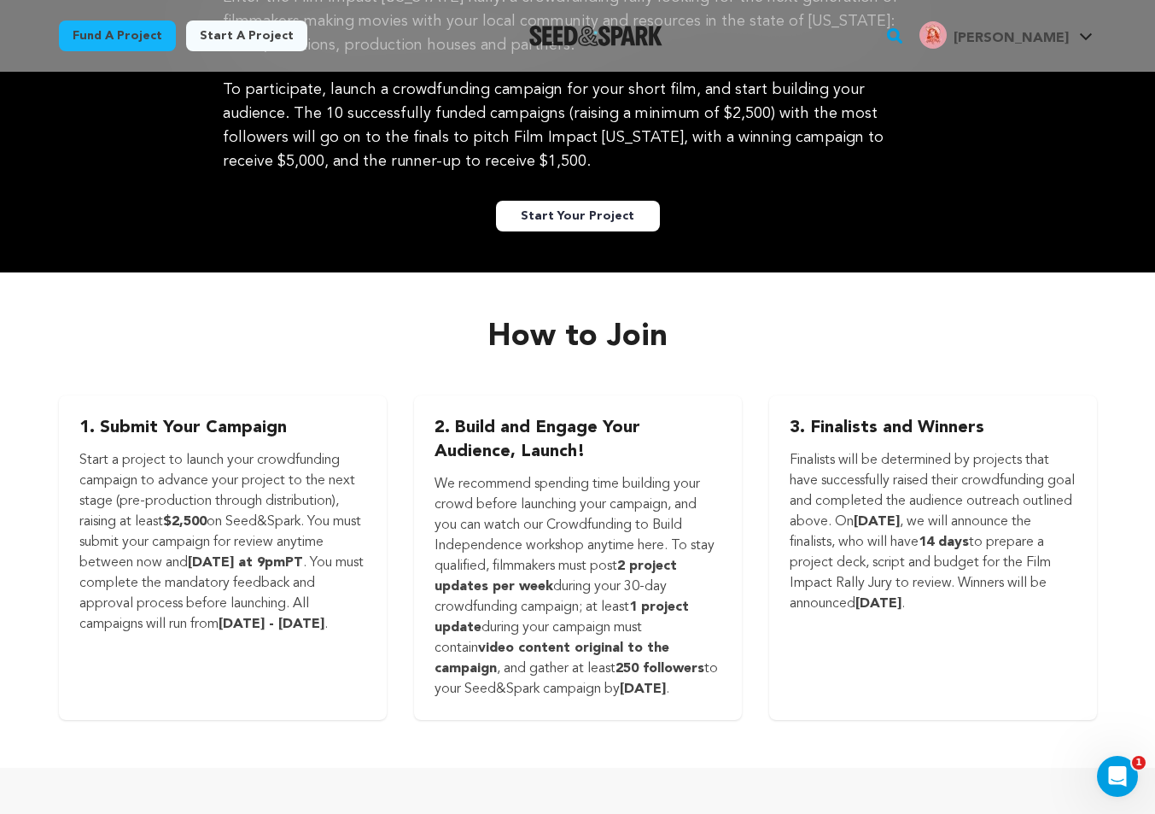
click at [114, 532] on p "Start a project to launch your crowdfunding campaign to advance your project to…" at bounding box center [222, 542] width 287 height 184
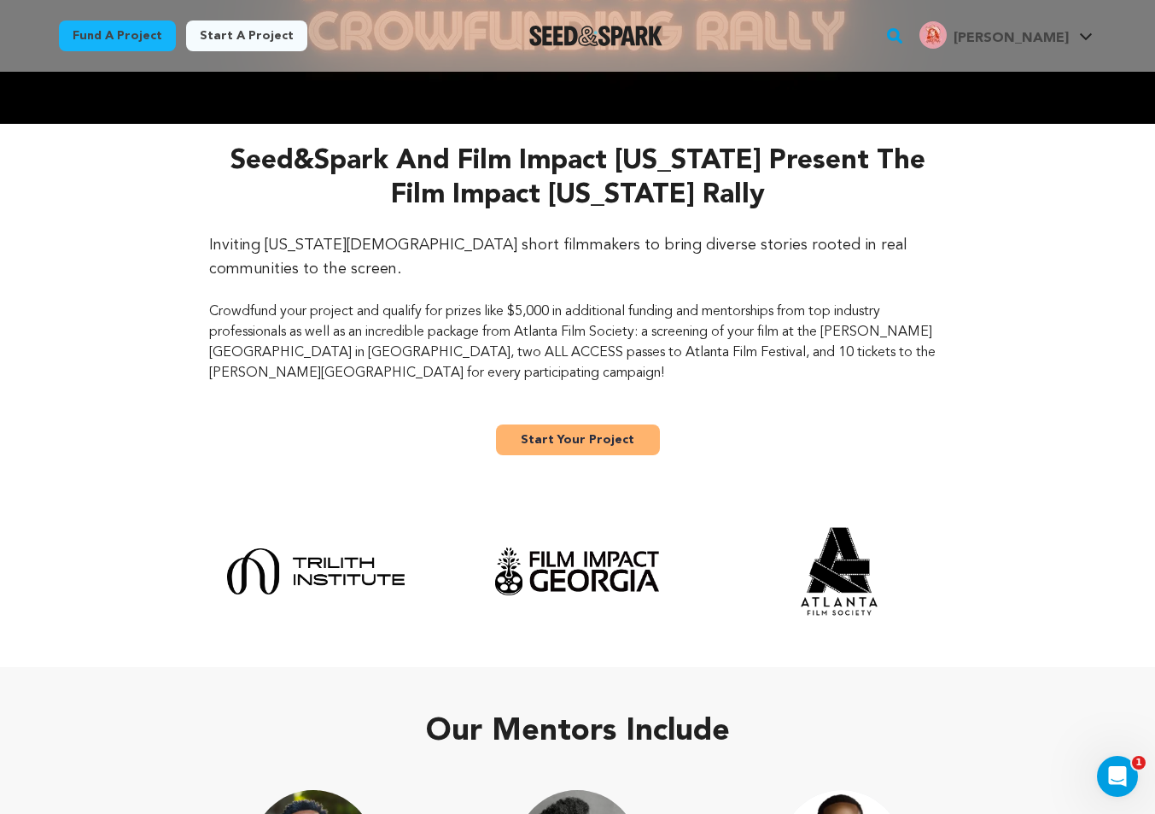
scroll to position [0, 0]
